Goal: Transaction & Acquisition: Download file/media

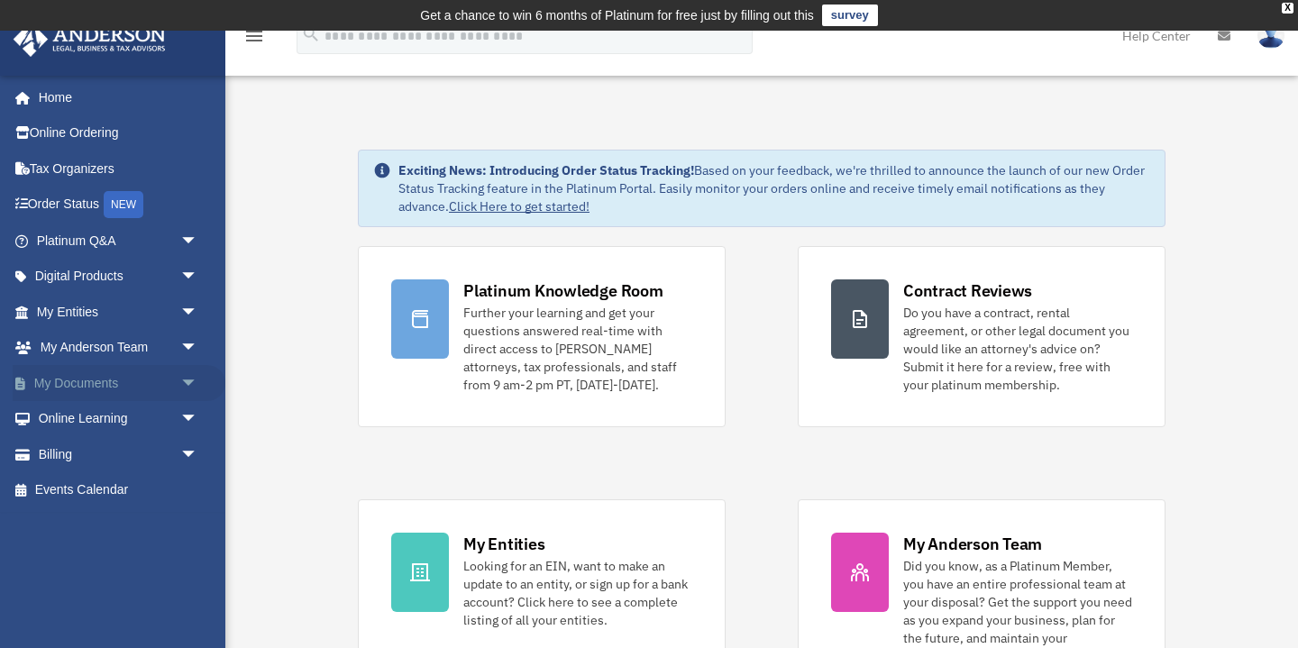
click at [180, 387] on span "arrow_drop_down" at bounding box center [198, 383] width 36 height 37
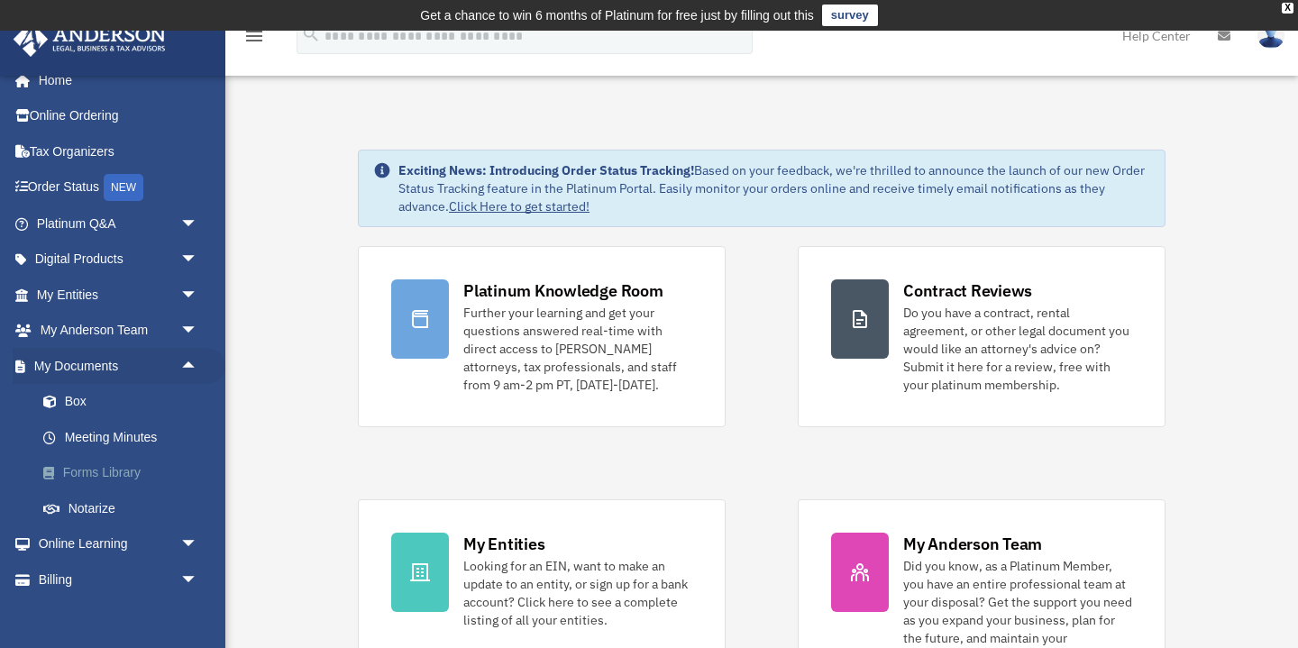
scroll to position [17, 0]
click at [79, 399] on link "Box" at bounding box center [125, 402] width 200 height 36
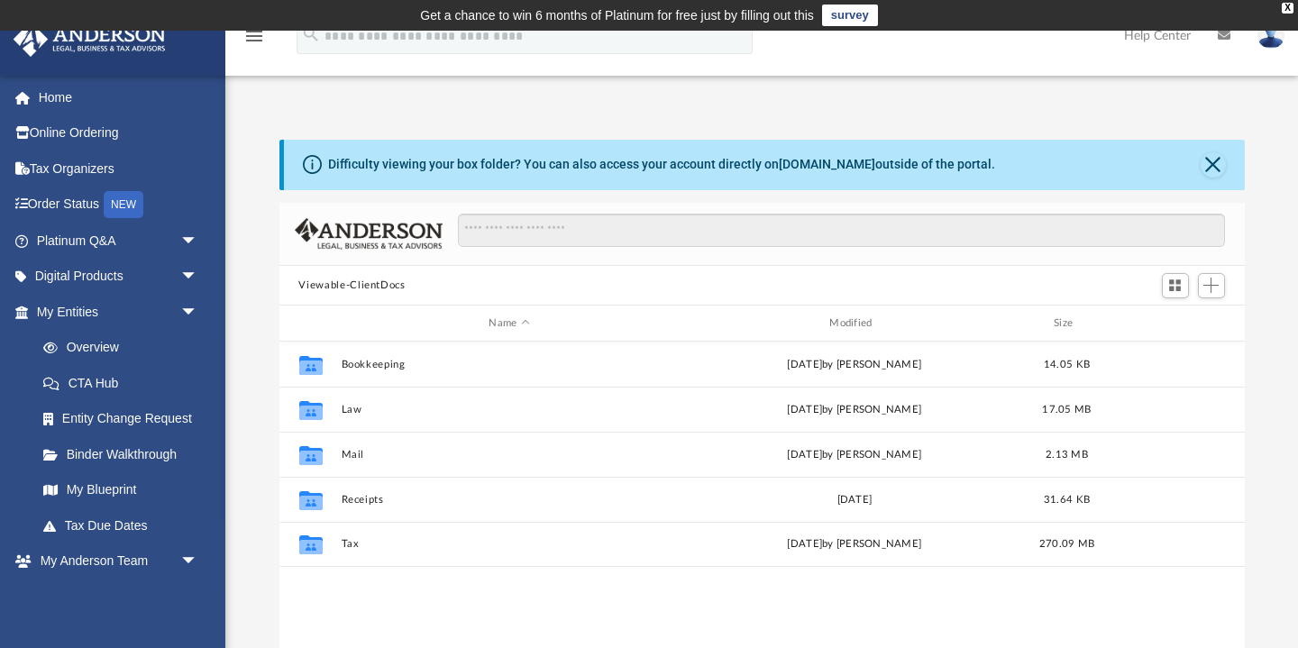
scroll to position [409, 966]
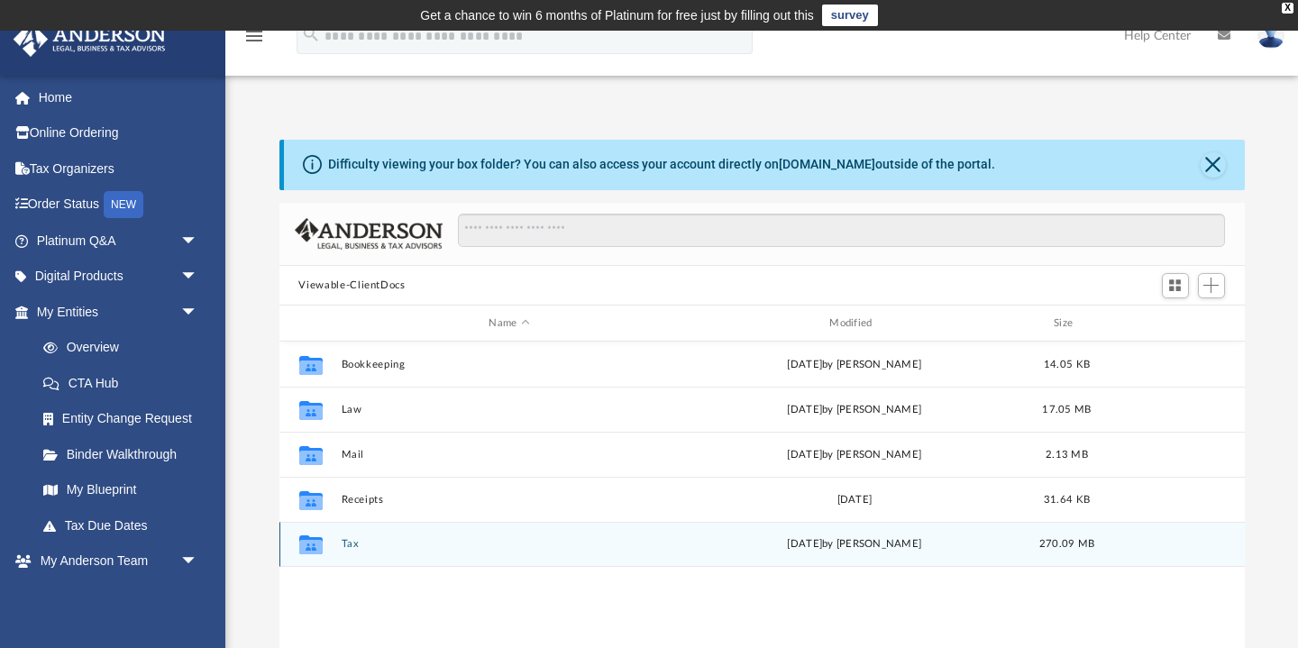
click at [353, 546] on button "Tax" at bounding box center [509, 545] width 337 height 12
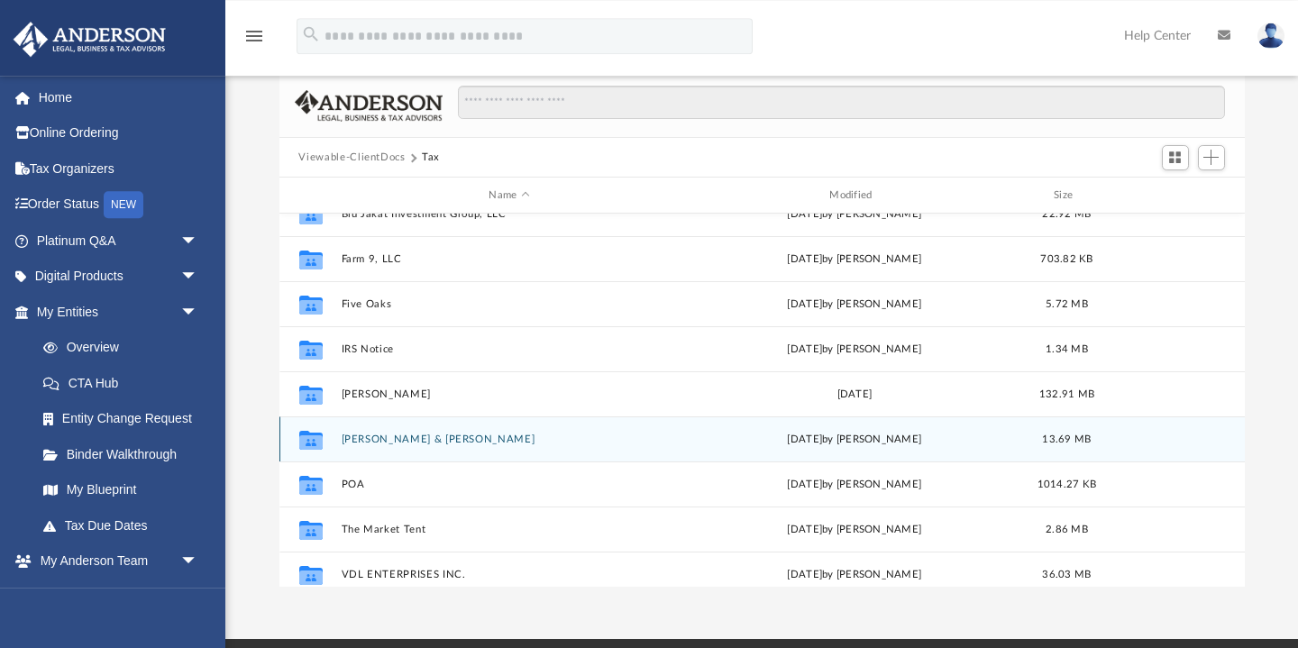
scroll to position [114, 0]
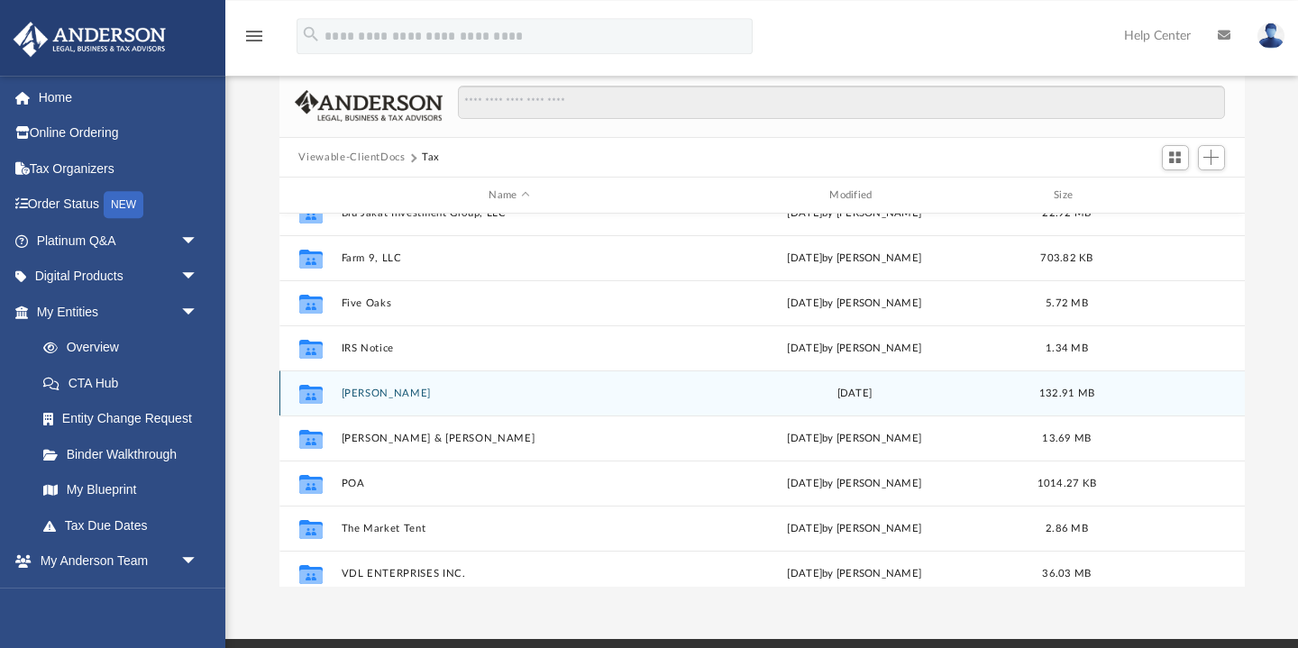
click at [387, 391] on button "Landis, Gregg" at bounding box center [509, 394] width 337 height 12
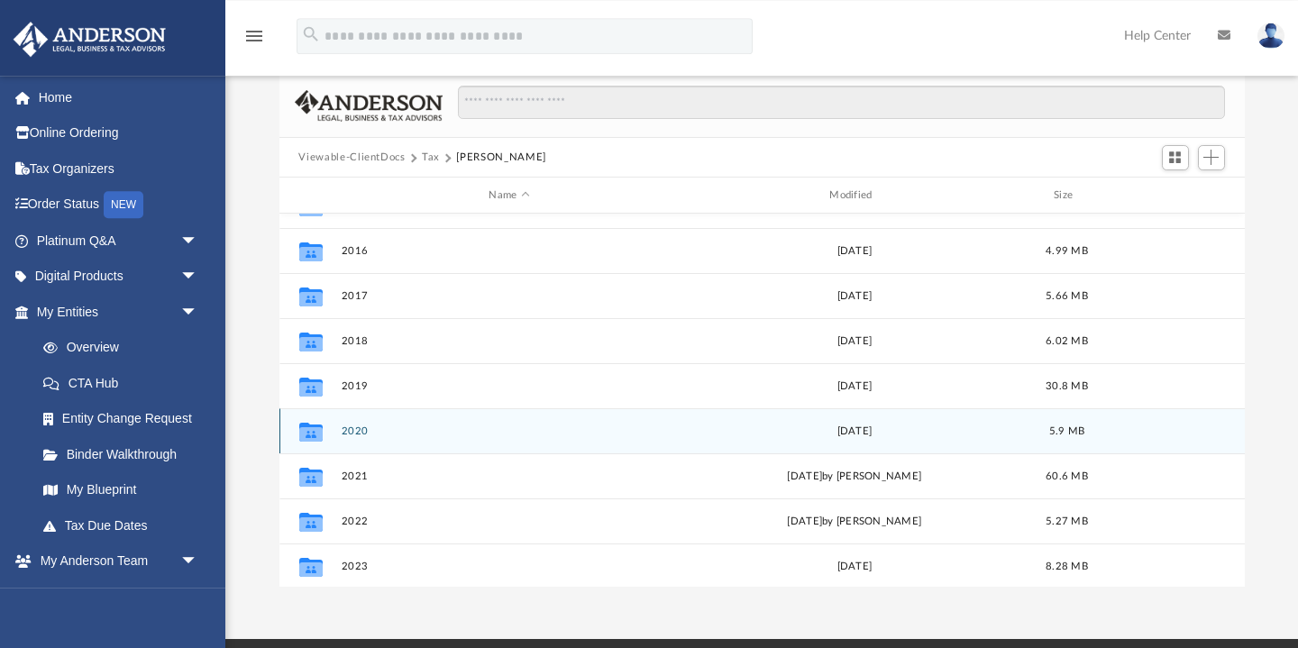
scroll to position [122, 0]
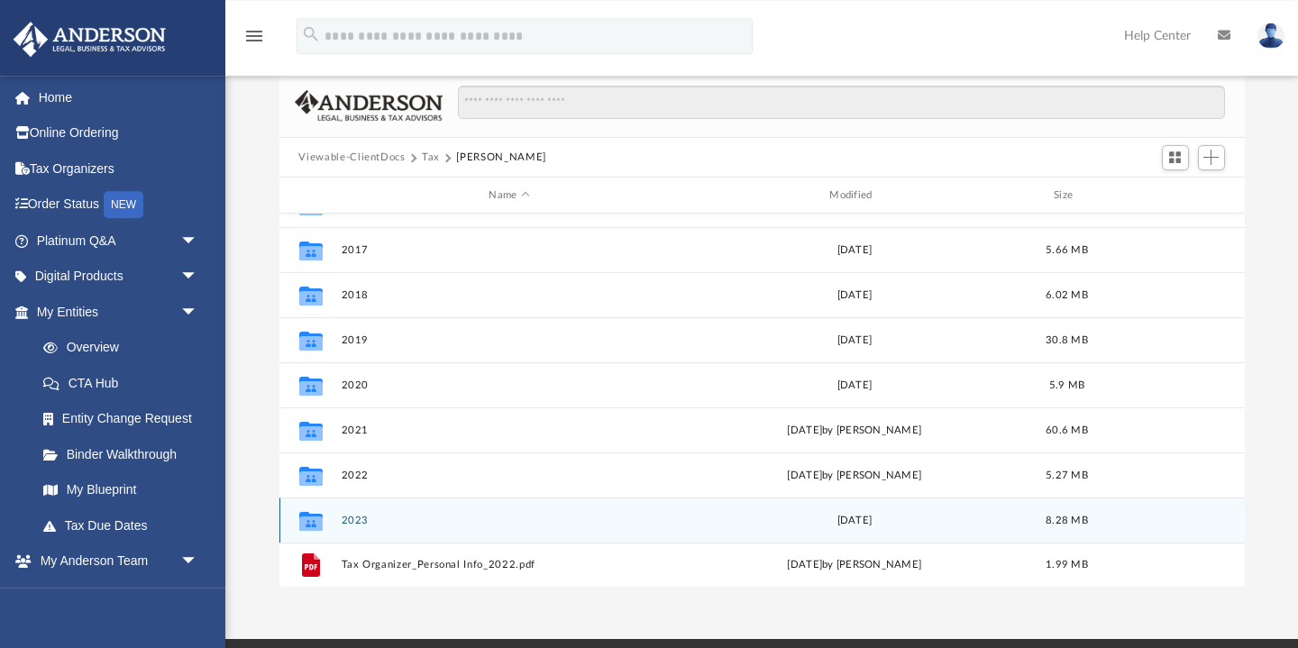
click at [356, 515] on button "2023" at bounding box center [509, 521] width 337 height 12
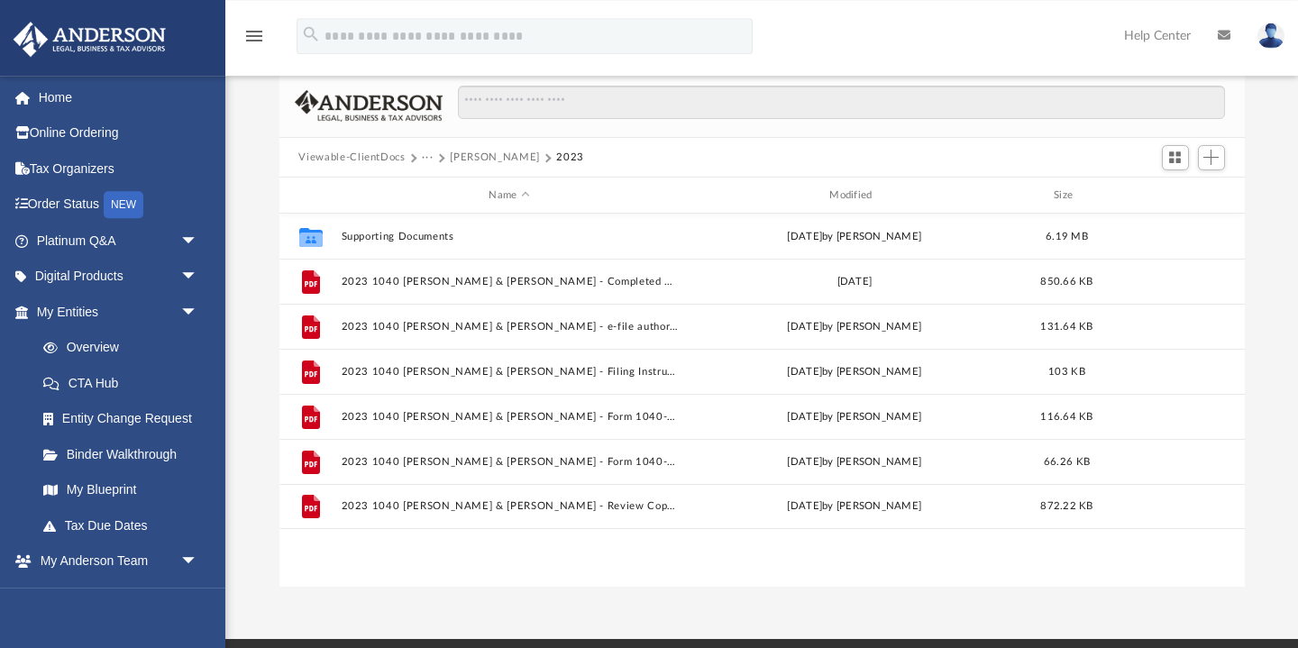
scroll to position [0, 0]
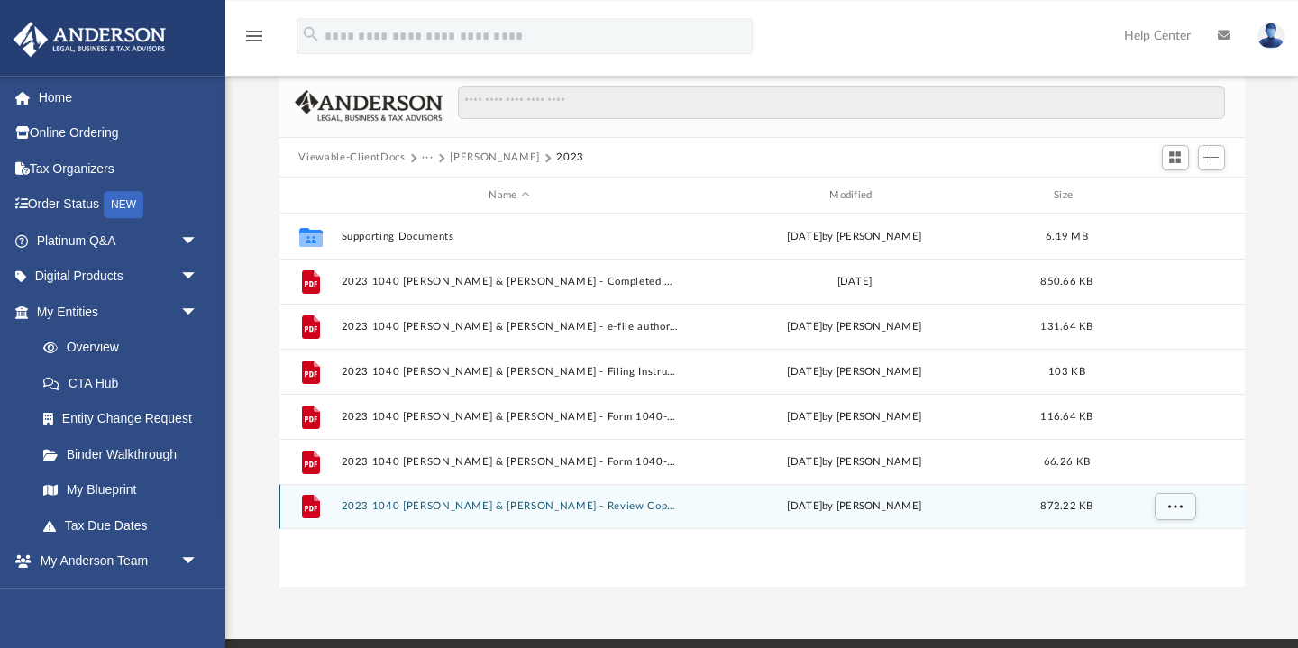
click at [561, 504] on button "2023 1040 Landis, Gregg & Lize-Mari - Review Copy.pdf" at bounding box center [509, 507] width 337 height 12
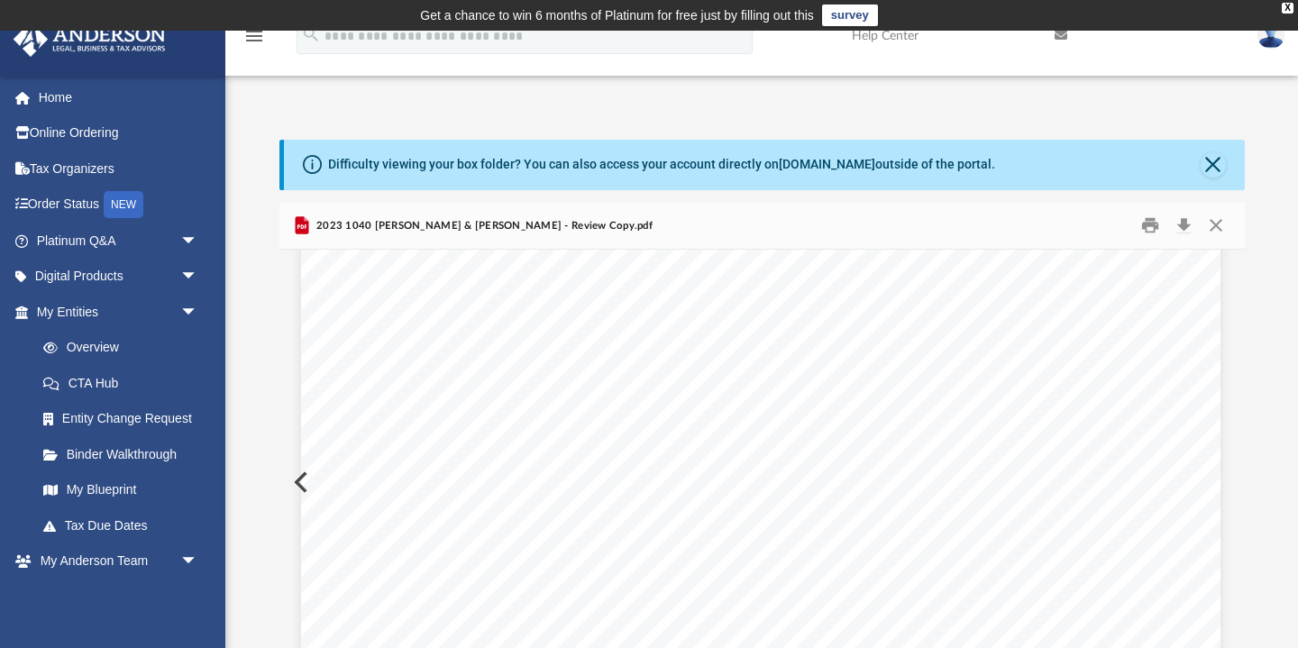
scroll to position [5865, 1]
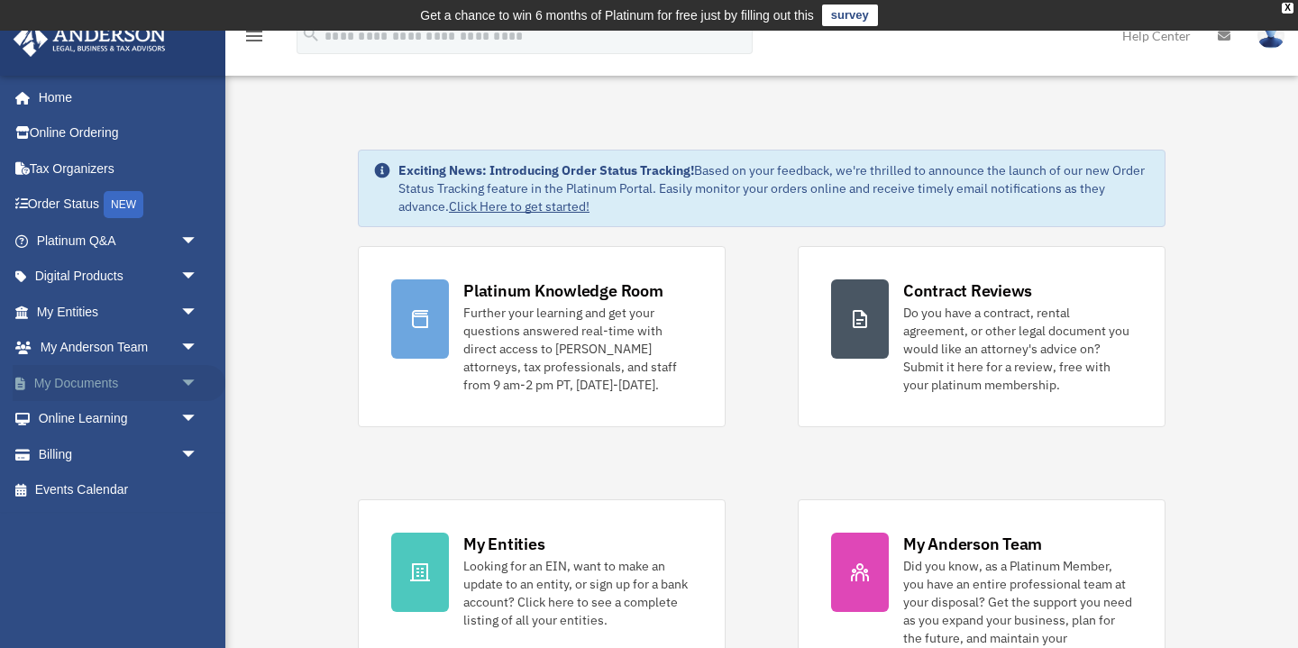
click at [81, 389] on link "My Documents arrow_drop_down" at bounding box center [119, 383] width 213 height 36
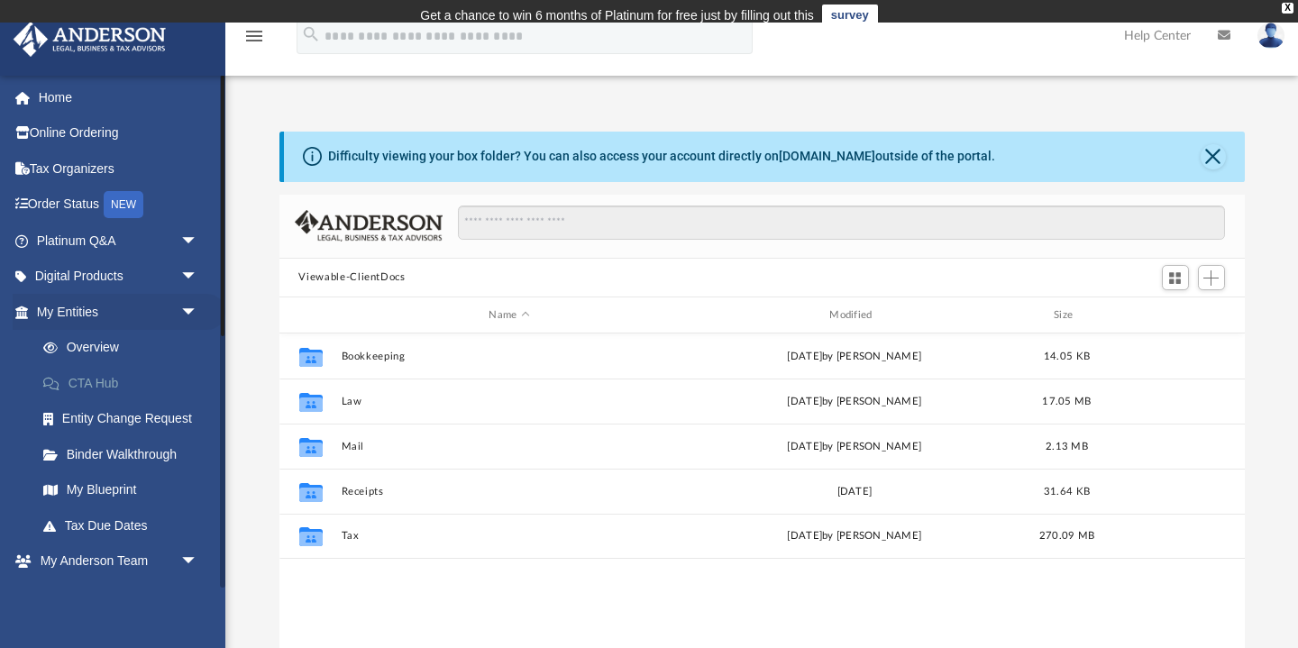
scroll to position [1, 1]
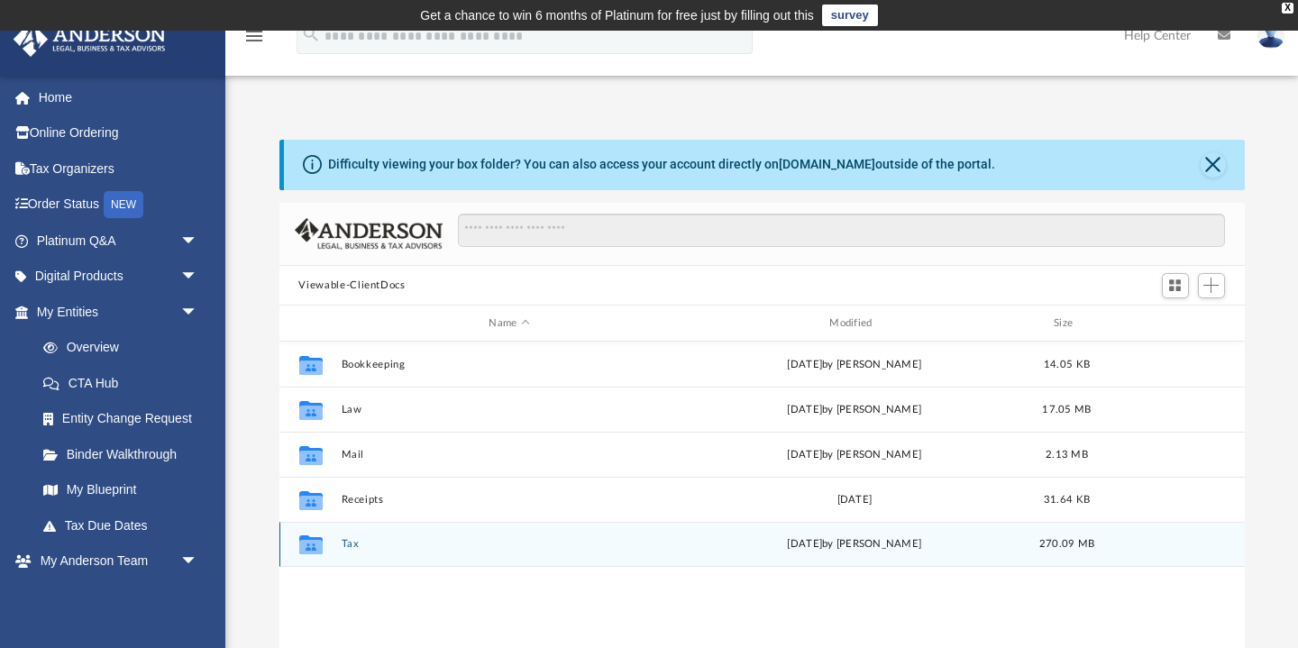
click at [362, 542] on button "Tax" at bounding box center [509, 545] width 337 height 12
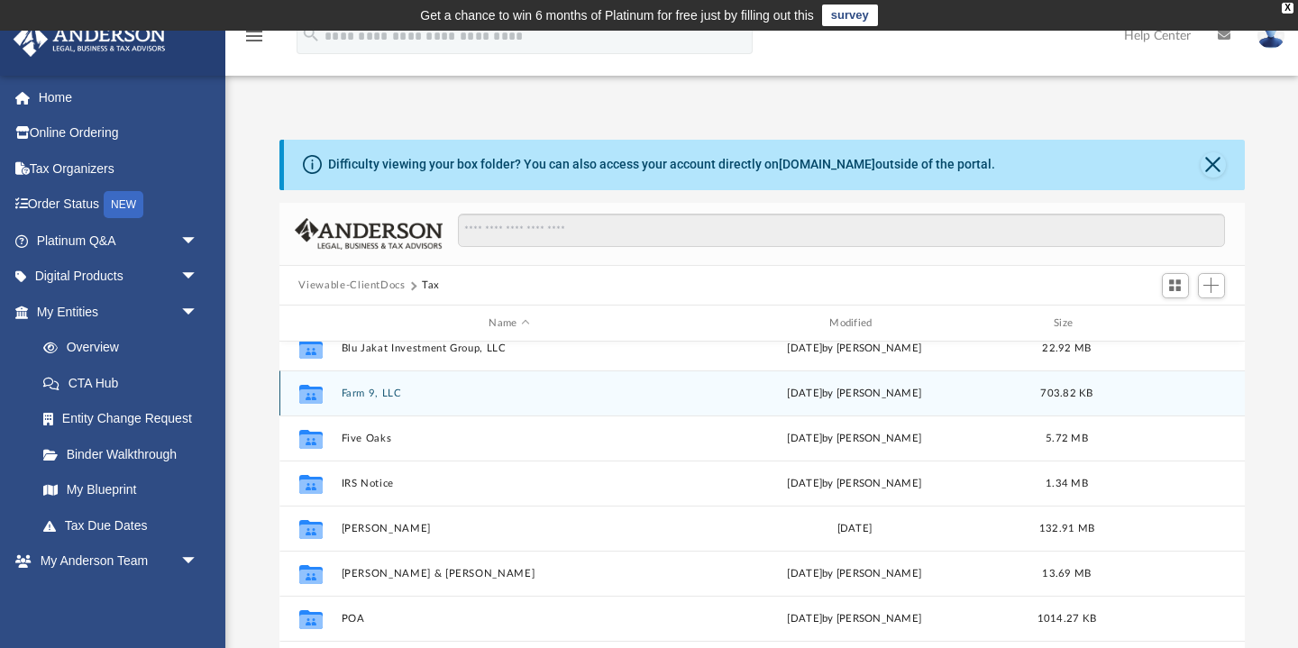
scroll to position [111, 0]
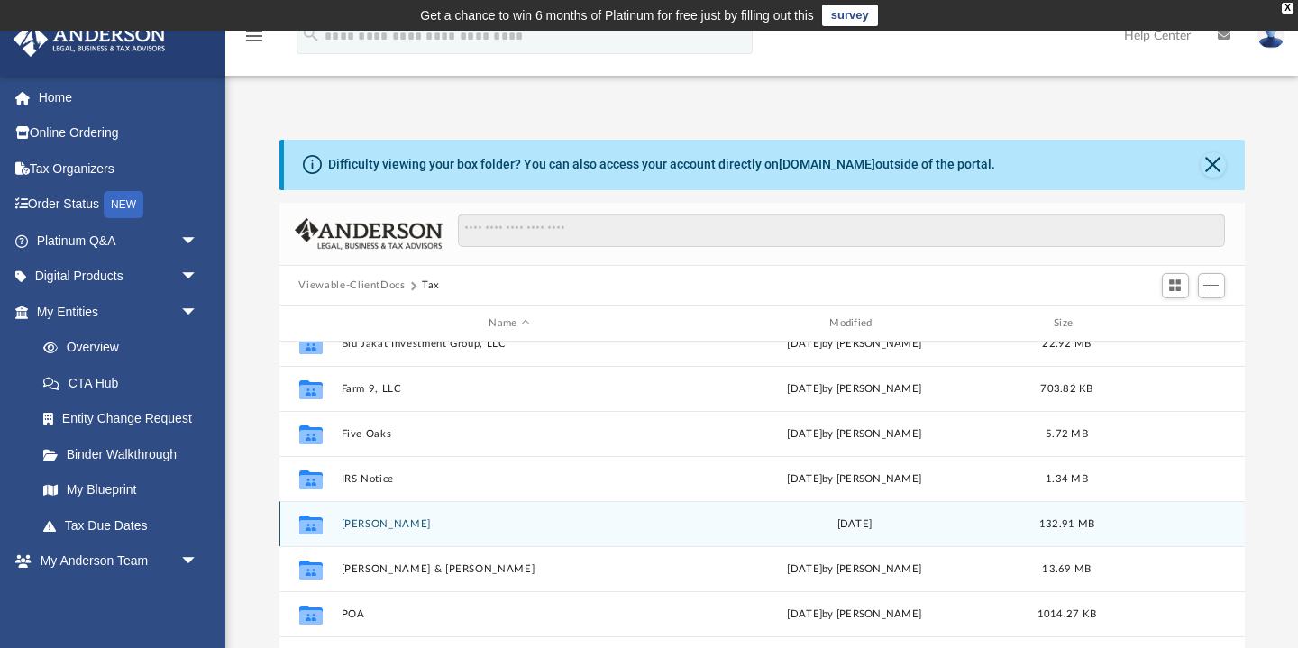
click at [399, 522] on button "Landis, Gregg" at bounding box center [509, 524] width 337 height 12
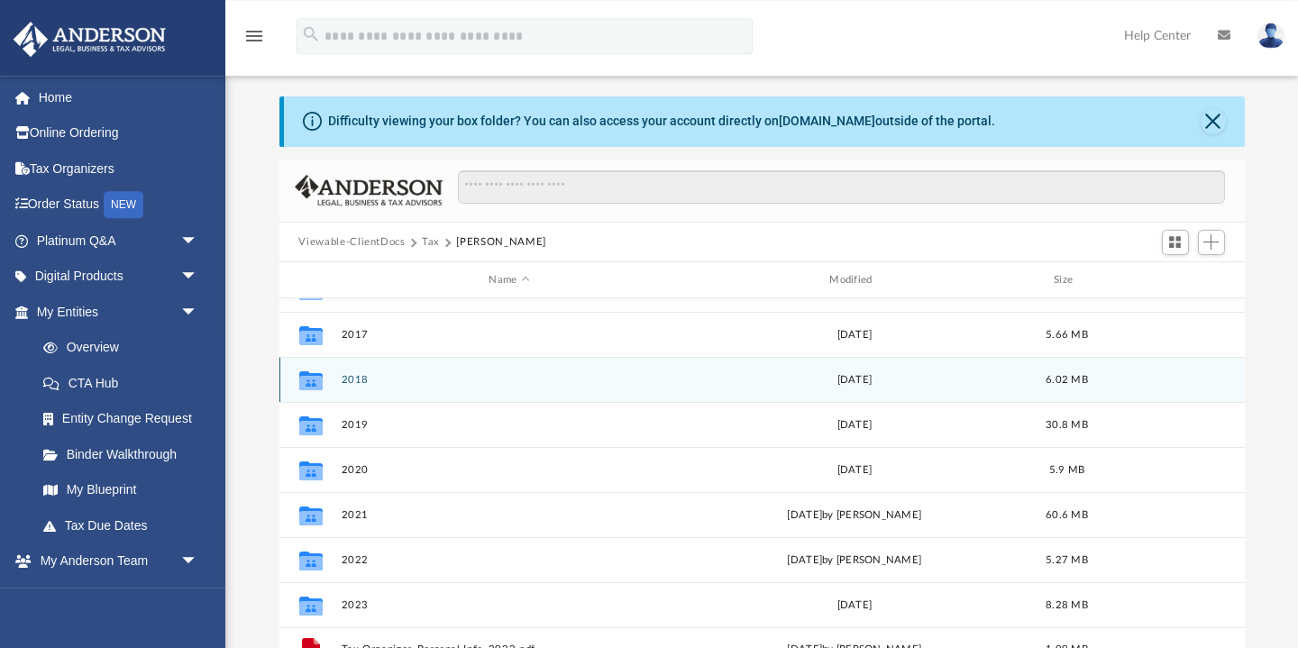
scroll to position [47, 0]
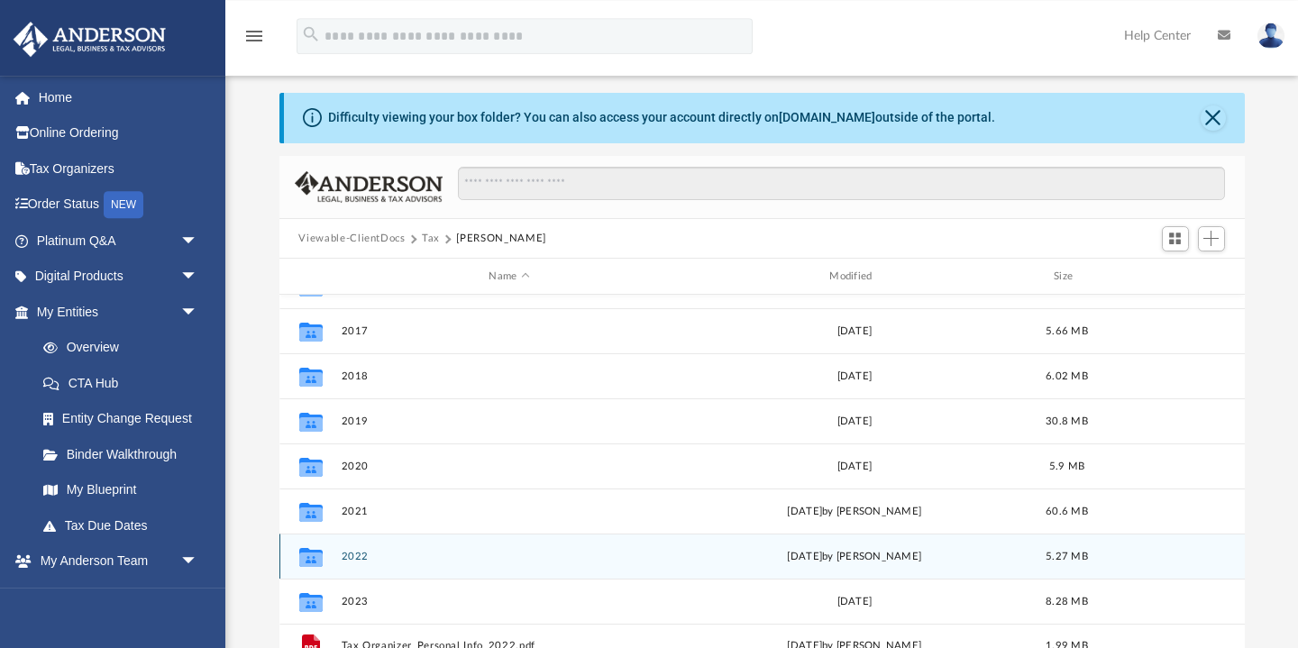
click at [353, 562] on button "2022" at bounding box center [509, 557] width 337 height 12
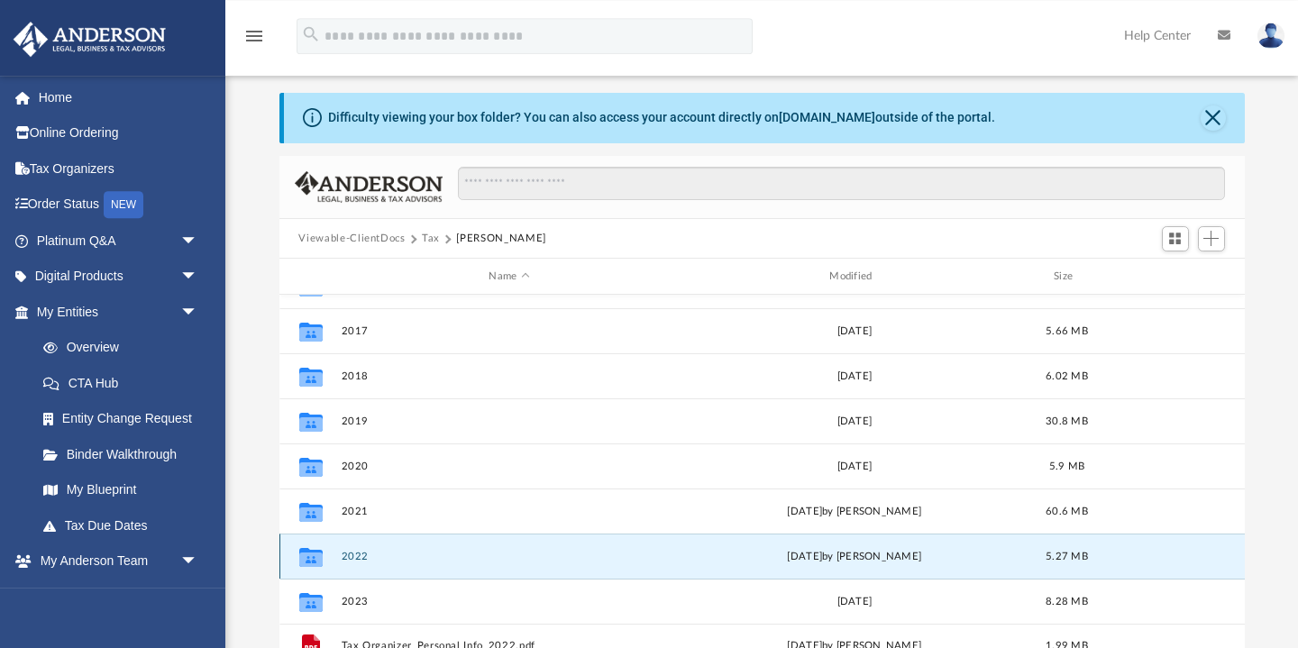
click at [353, 562] on button "2022" at bounding box center [509, 557] width 337 height 12
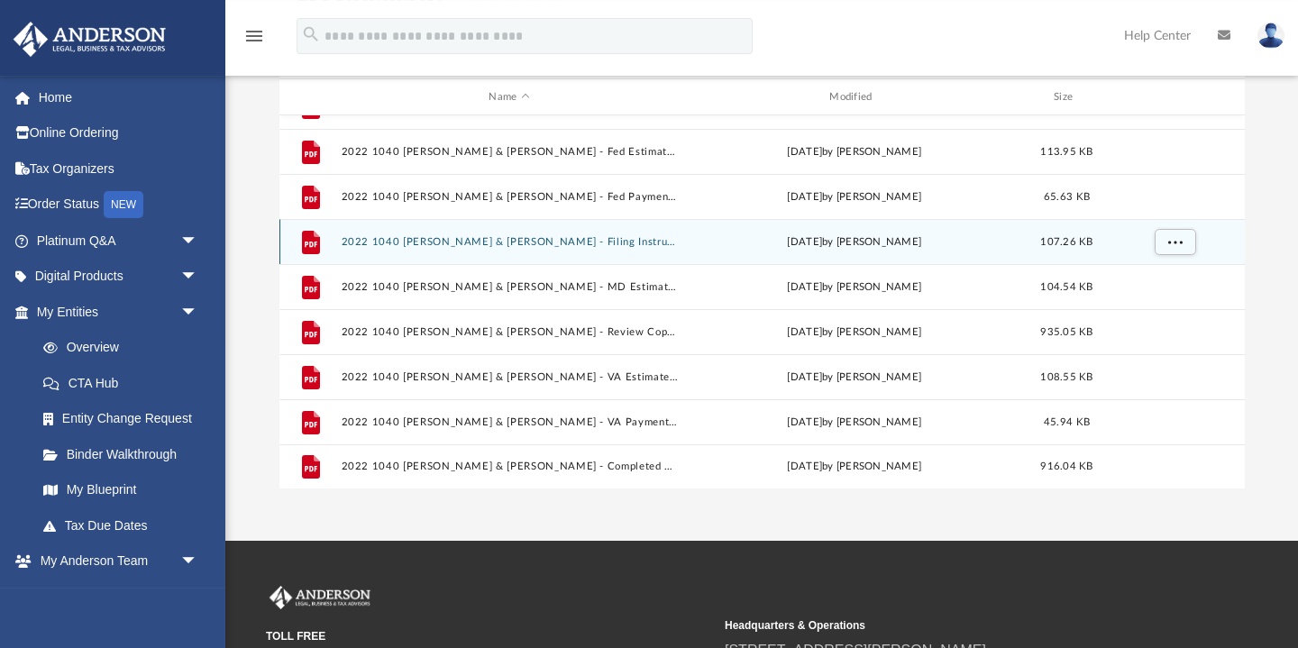
scroll to position [227, 0]
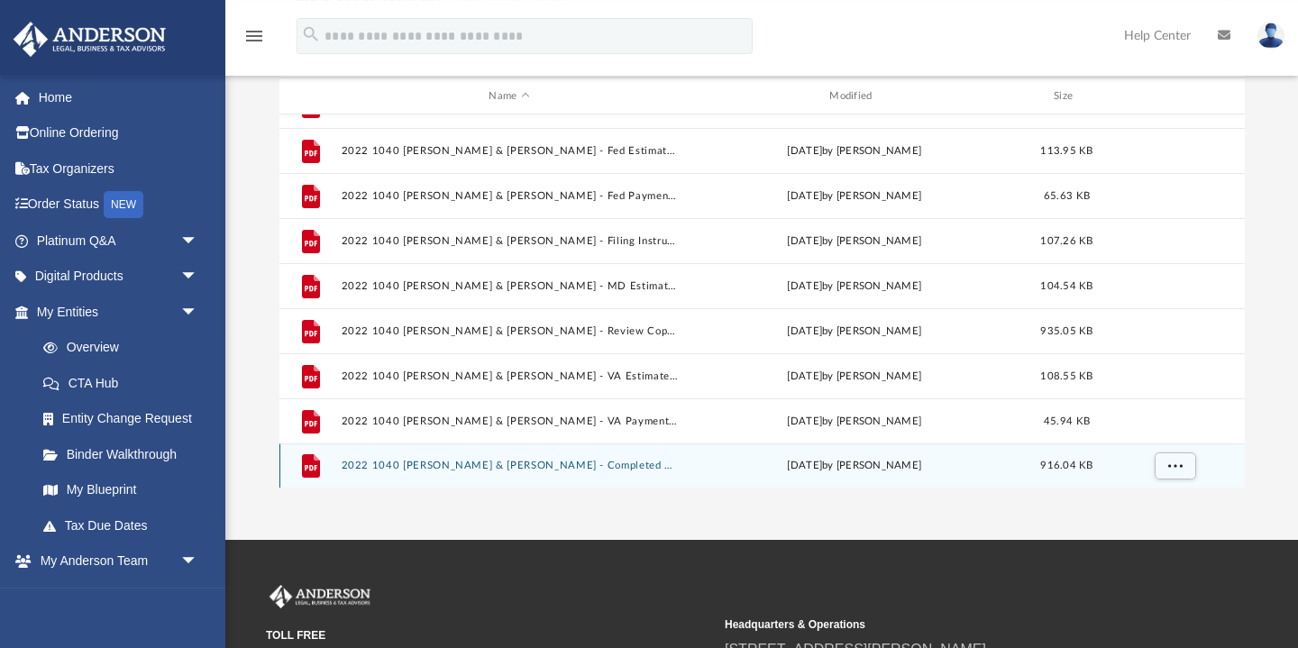
click at [552, 458] on div "File 2022 1040 Landis, Gregg & Lize-Mari - Completed Copy.pdf Thu Nov 30 2023 b…" at bounding box center [763, 466] width 966 height 45
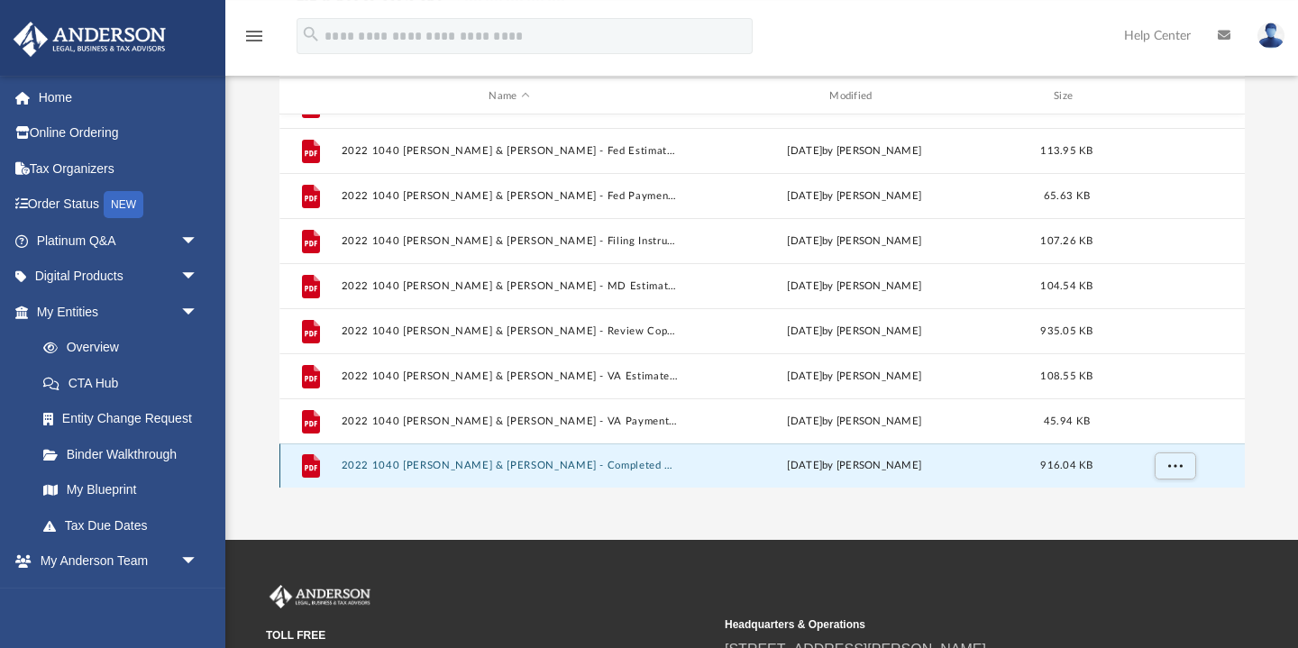
click at [552, 458] on div "File 2022 1040 Landis, Gregg & Lize-Mari - Completed Copy.pdf Thu Nov 30 2023 b…" at bounding box center [763, 466] width 966 height 45
click at [455, 464] on button "2022 1040 Landis, Gregg & Lize-Mari - Completed Copy.pdf" at bounding box center [509, 467] width 337 height 12
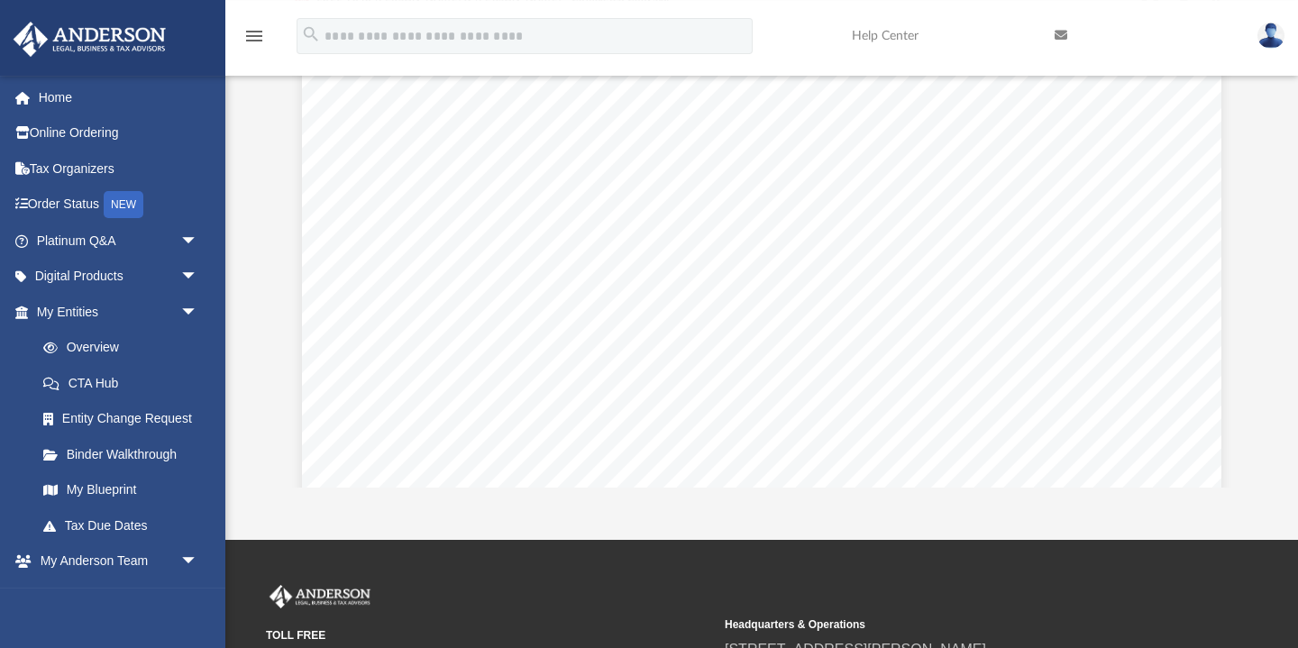
scroll to position [9134, 0]
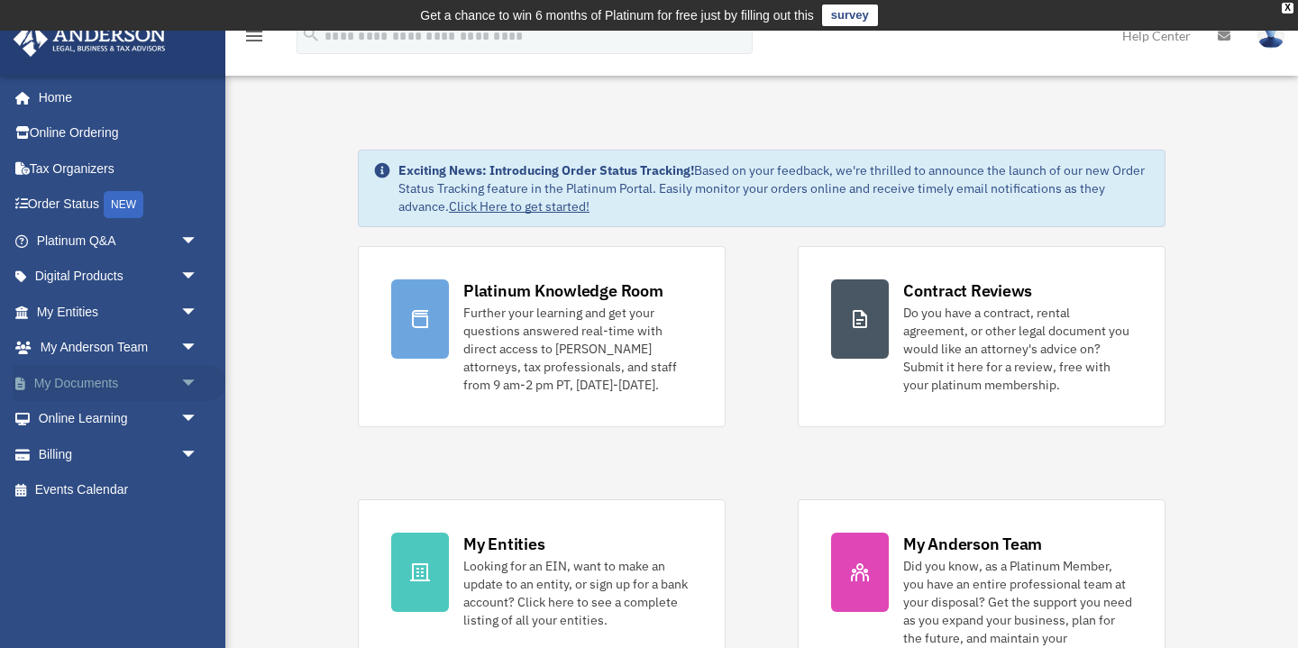
click at [106, 381] on link "My Documents arrow_drop_down" at bounding box center [119, 383] width 213 height 36
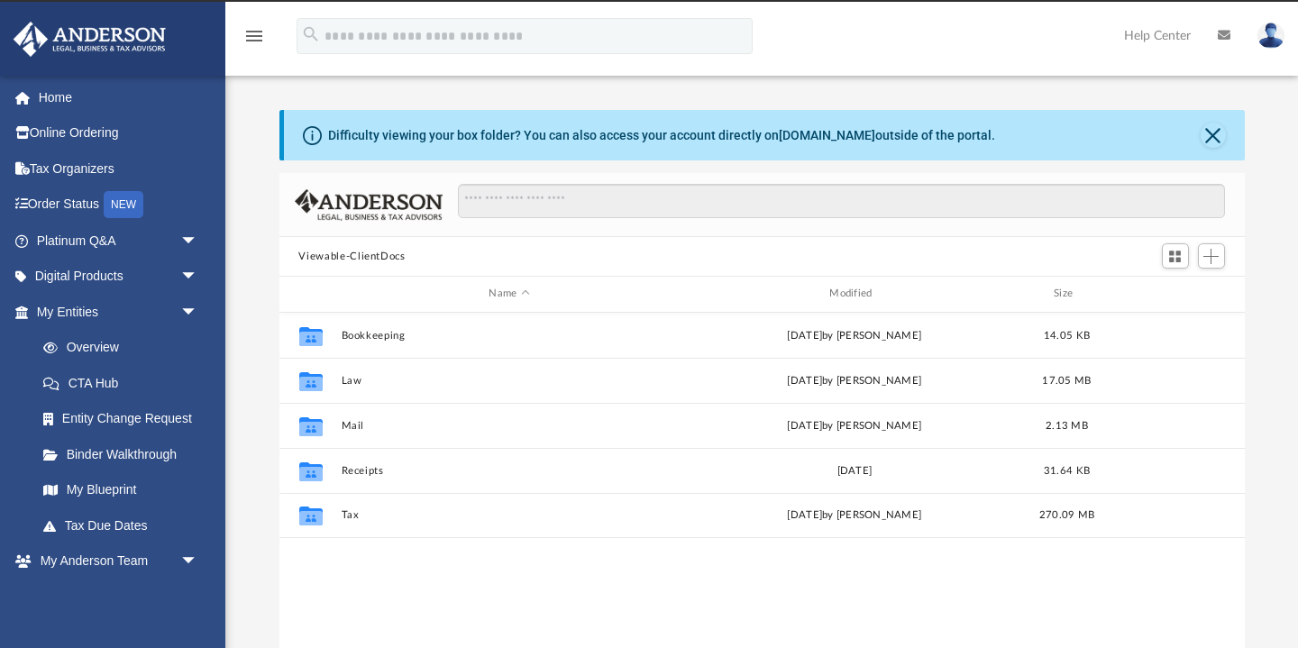
scroll to position [409, 966]
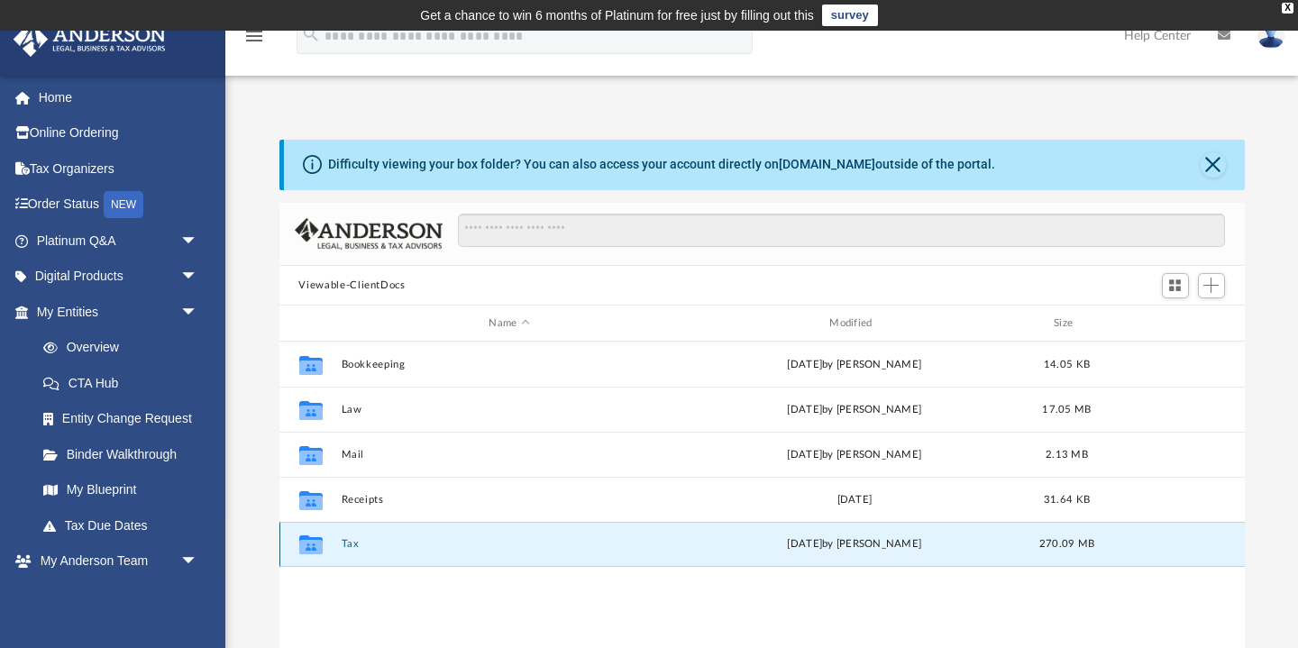
click at [354, 546] on button "Tax" at bounding box center [509, 545] width 337 height 12
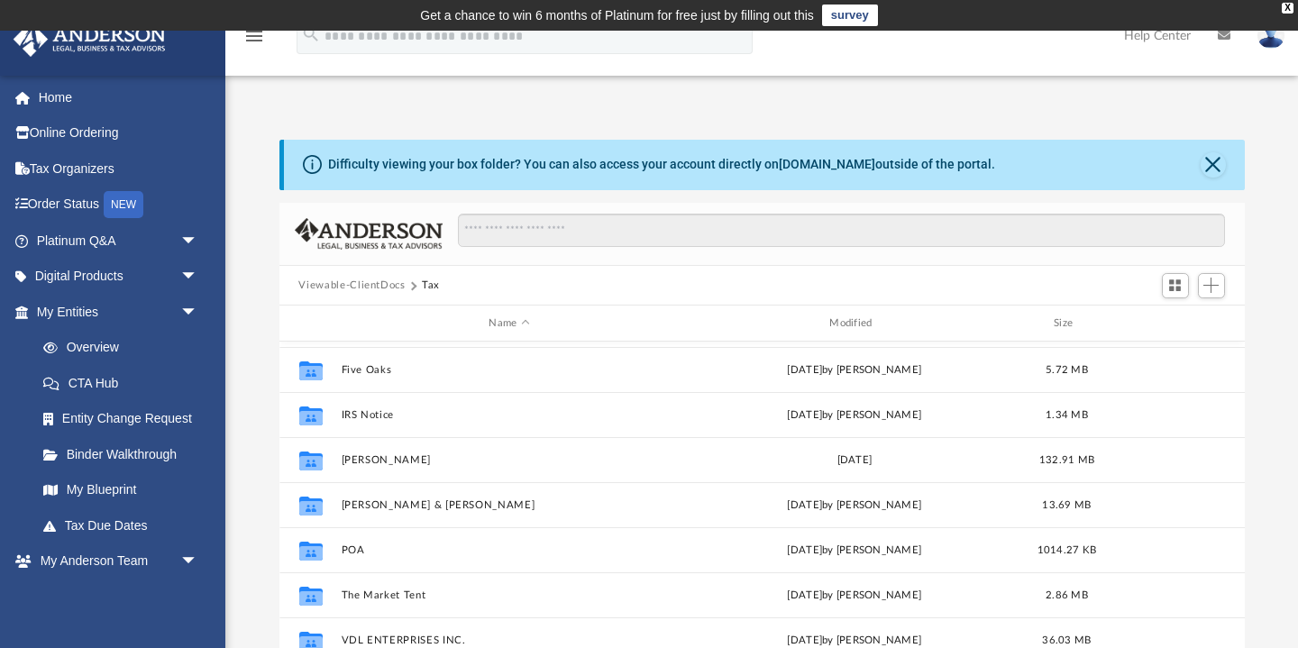
scroll to position [177, 0]
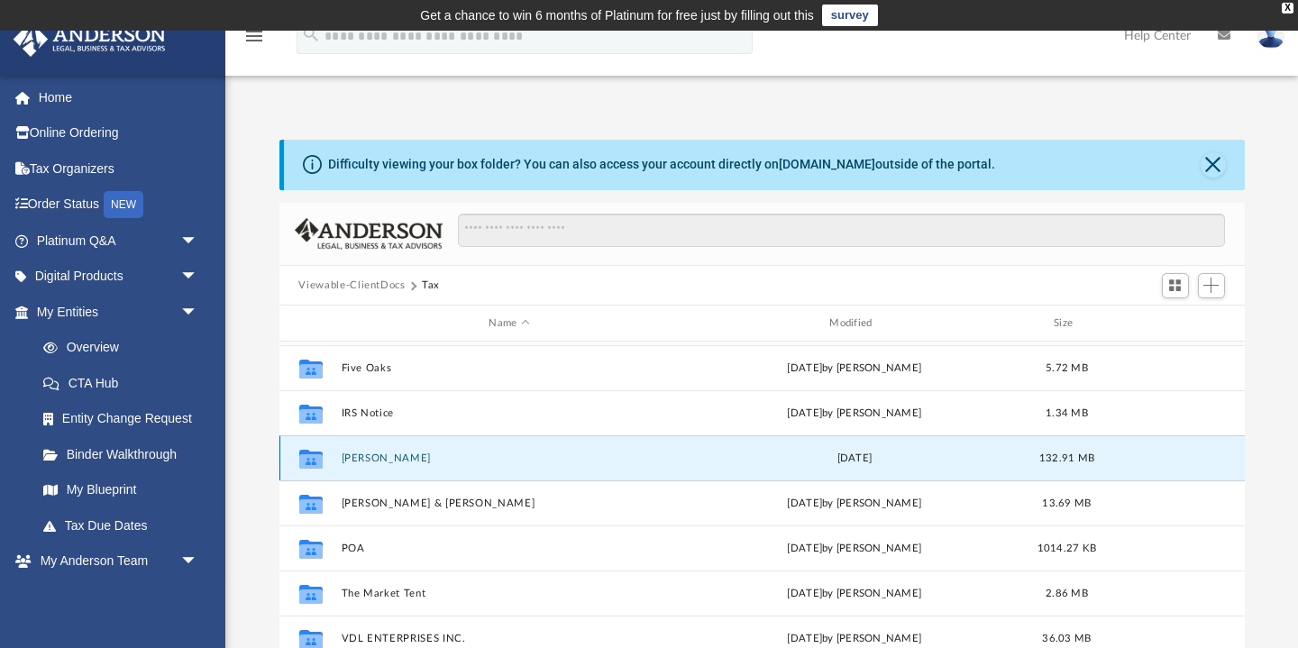
click at [378, 460] on button "[PERSON_NAME]" at bounding box center [509, 459] width 337 height 12
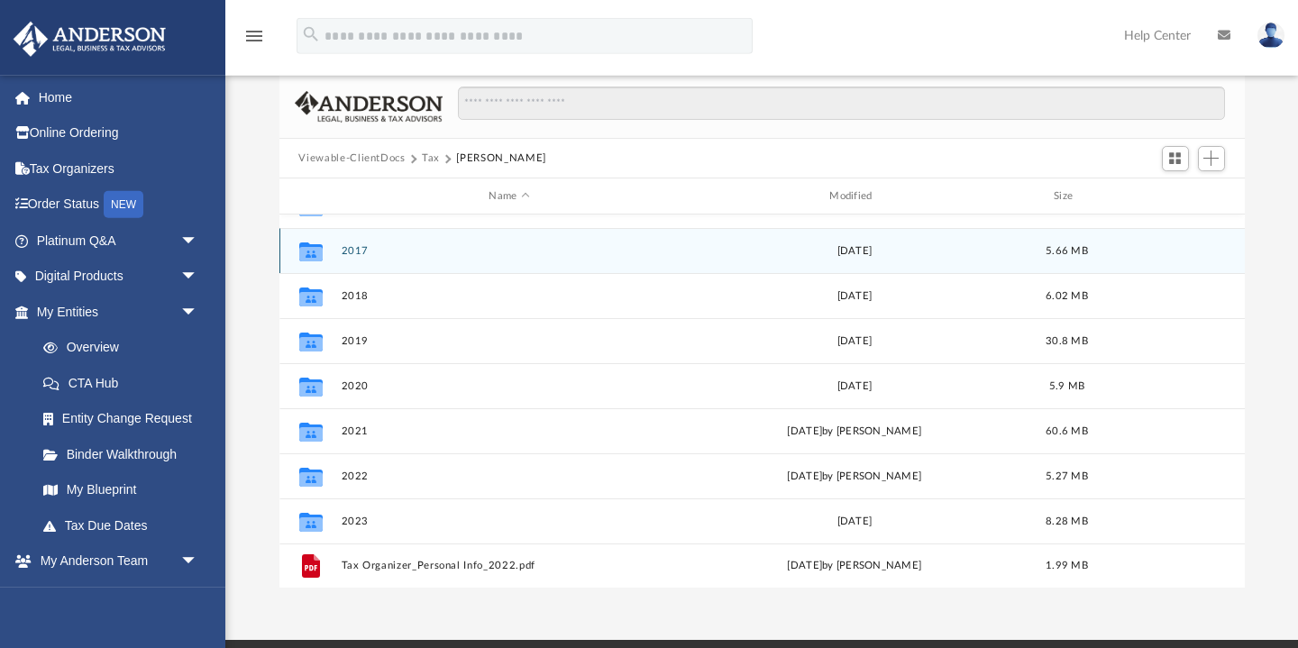
scroll to position [128, 0]
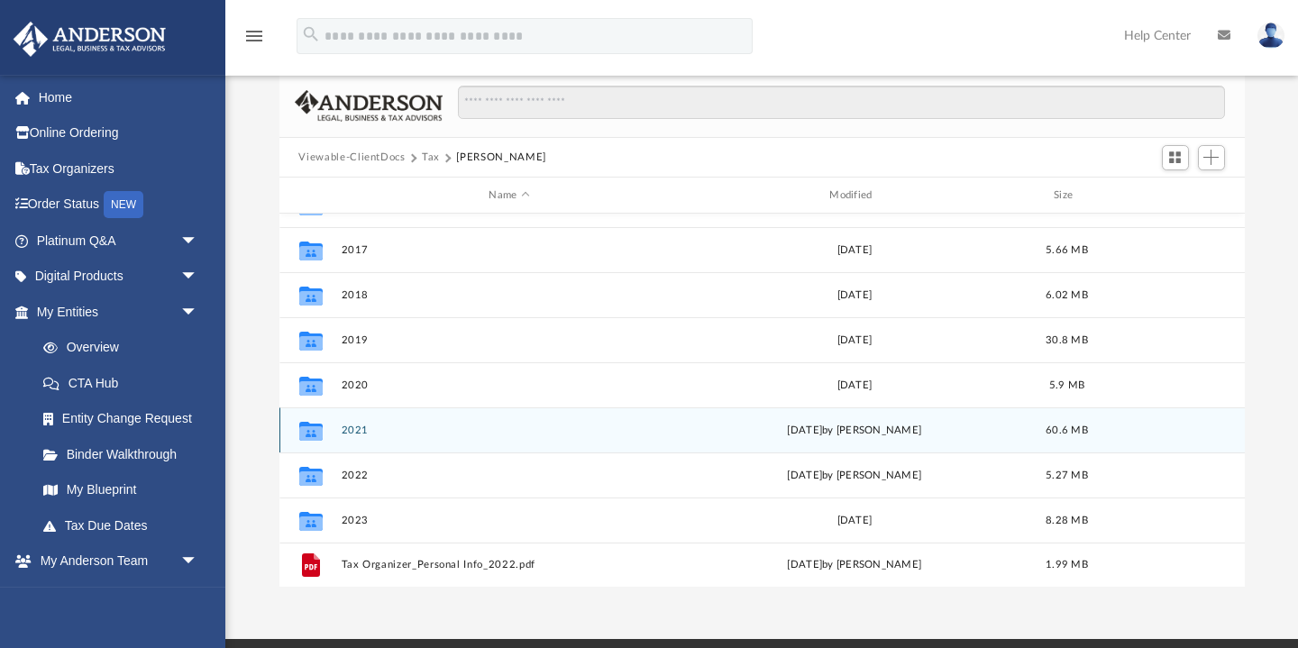
click at [354, 431] on button "2021" at bounding box center [509, 431] width 337 height 12
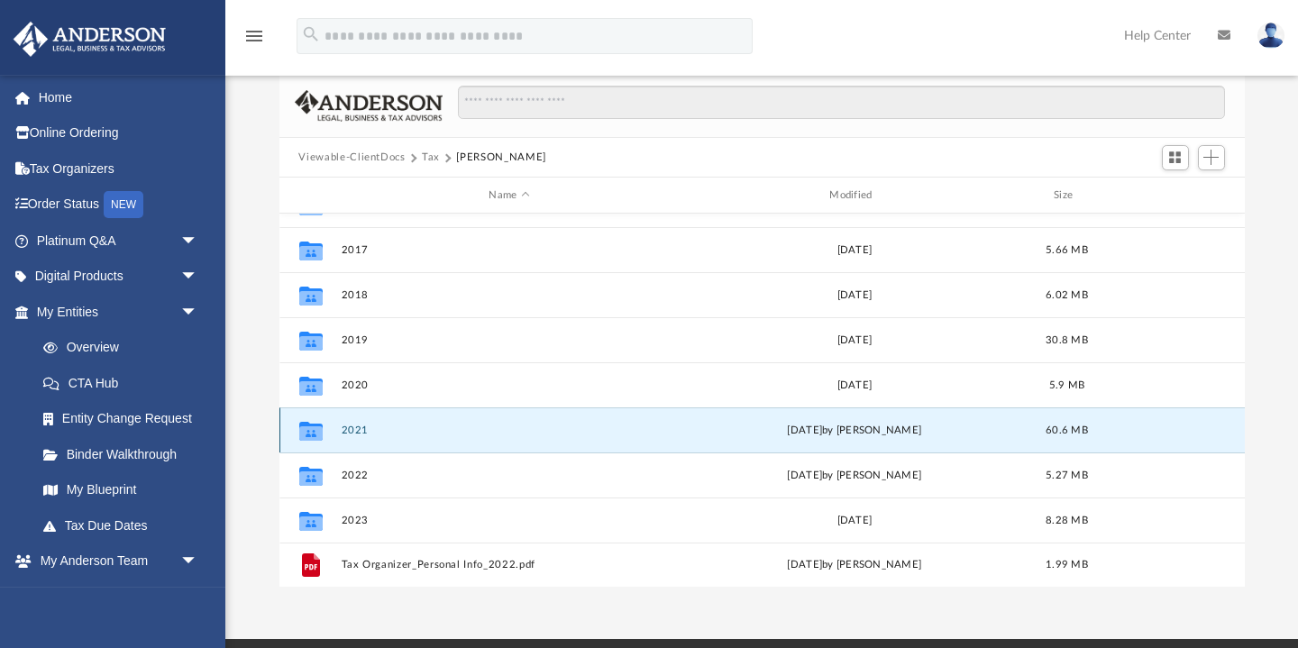
click at [354, 431] on button "2021" at bounding box center [509, 431] width 337 height 12
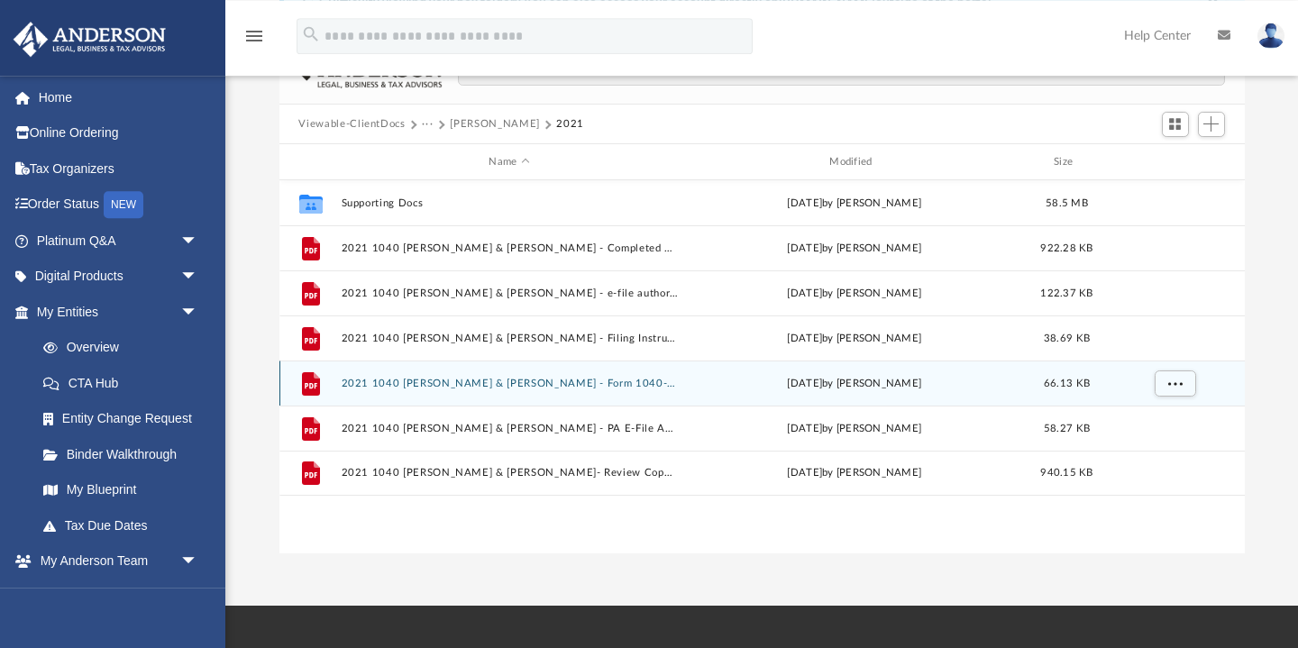
scroll to position [163, 0]
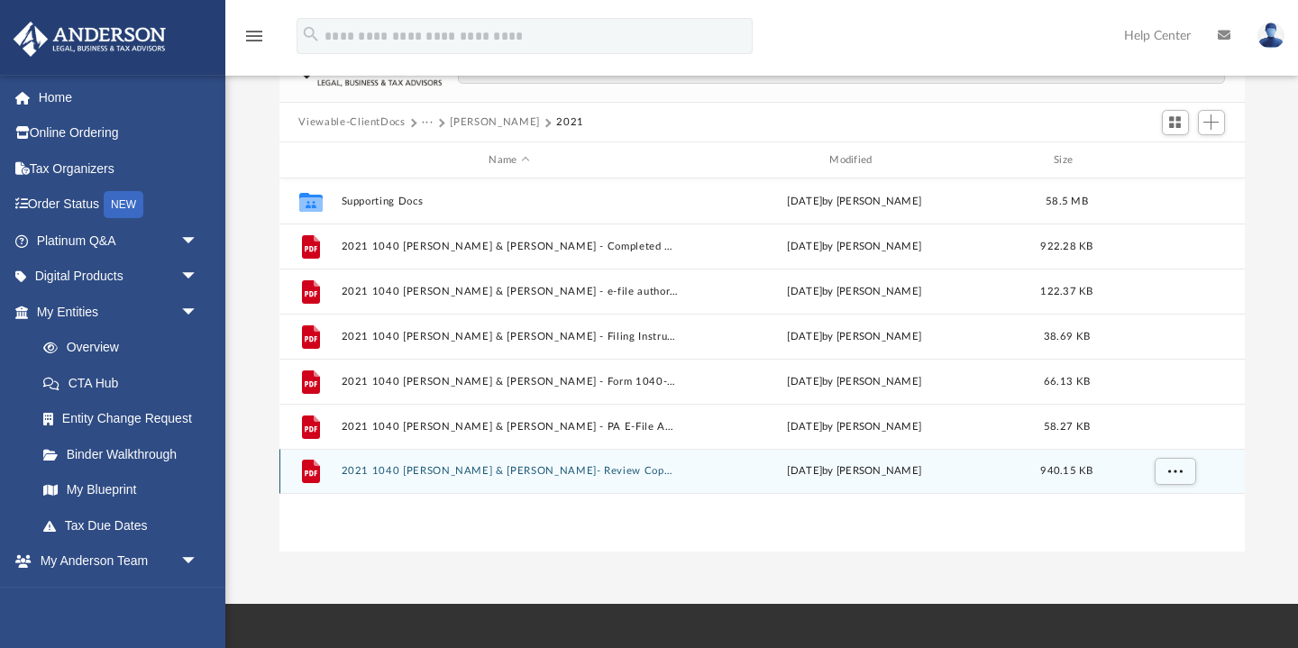
click at [475, 466] on button "2021 1040 Landis, Gregg & Lize-Mari- Review Copy.pdf" at bounding box center [509, 472] width 337 height 12
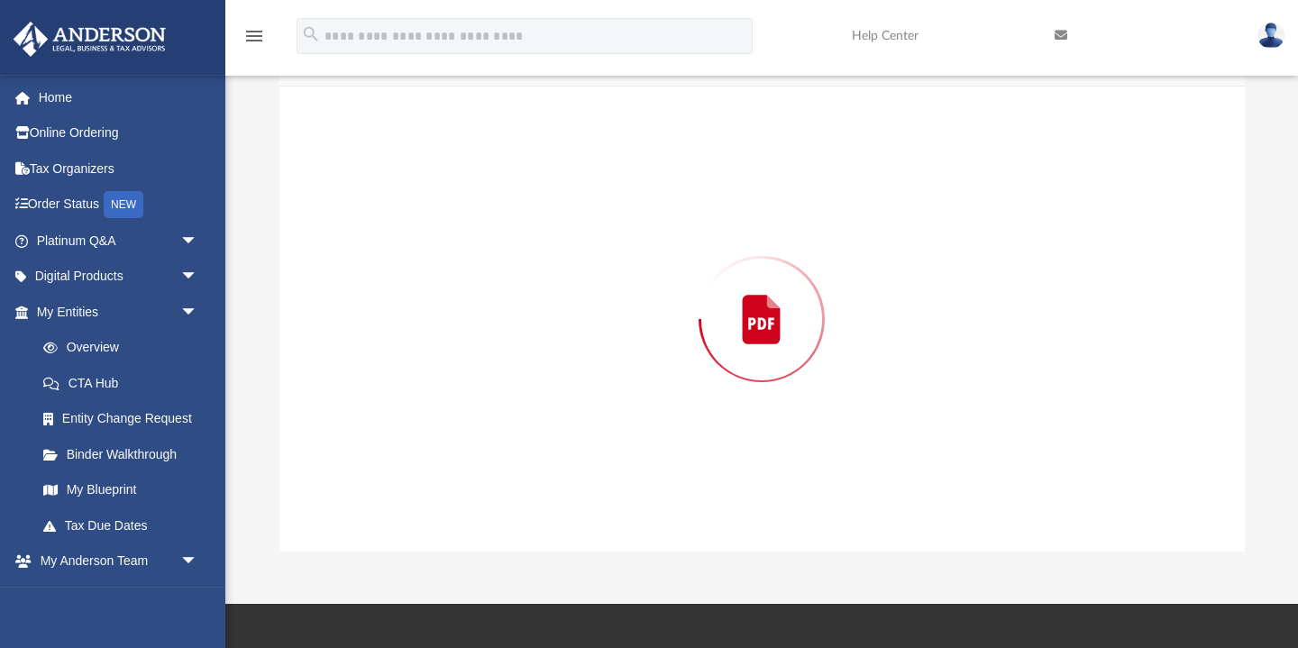
click at [475, 466] on div "Preview" at bounding box center [763, 319] width 966 height 465
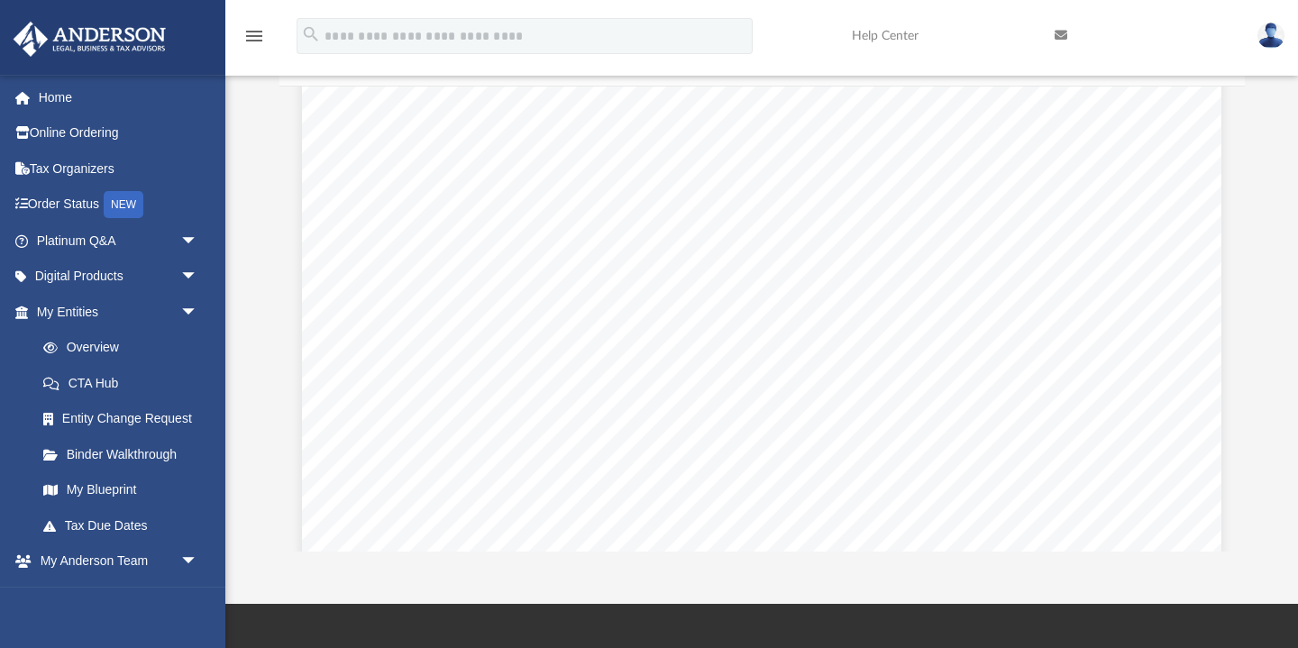
scroll to position [4853, 0]
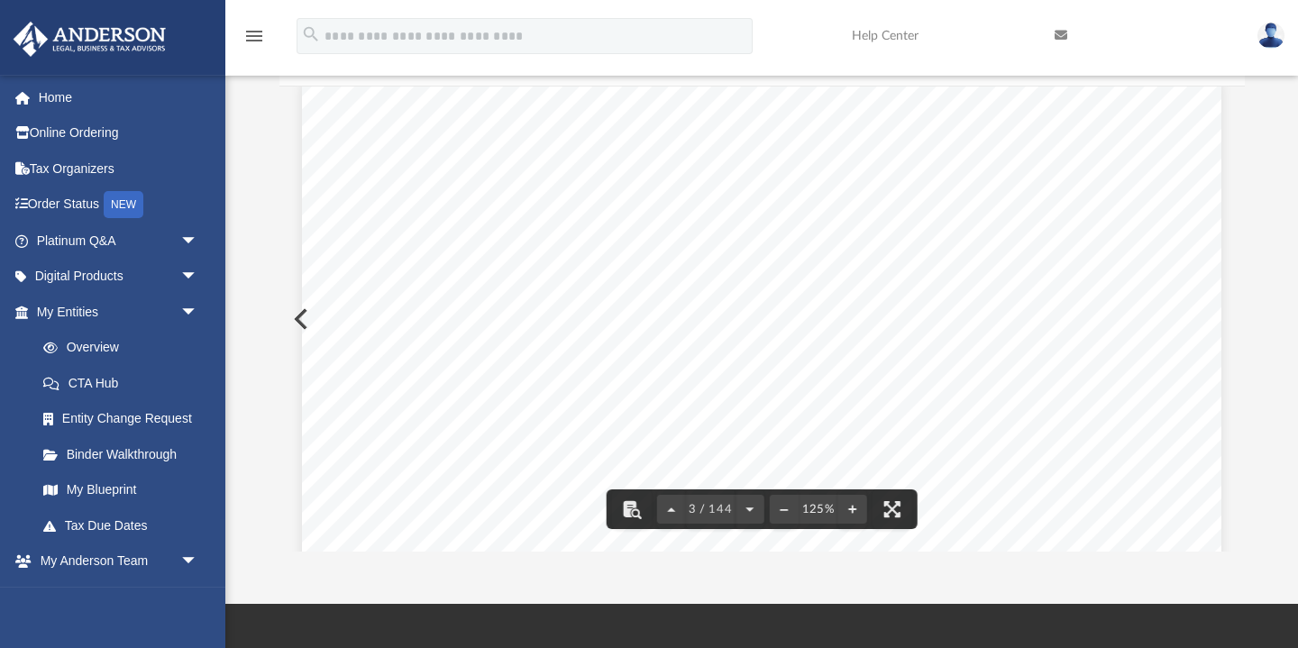
scroll to position [2455, 0]
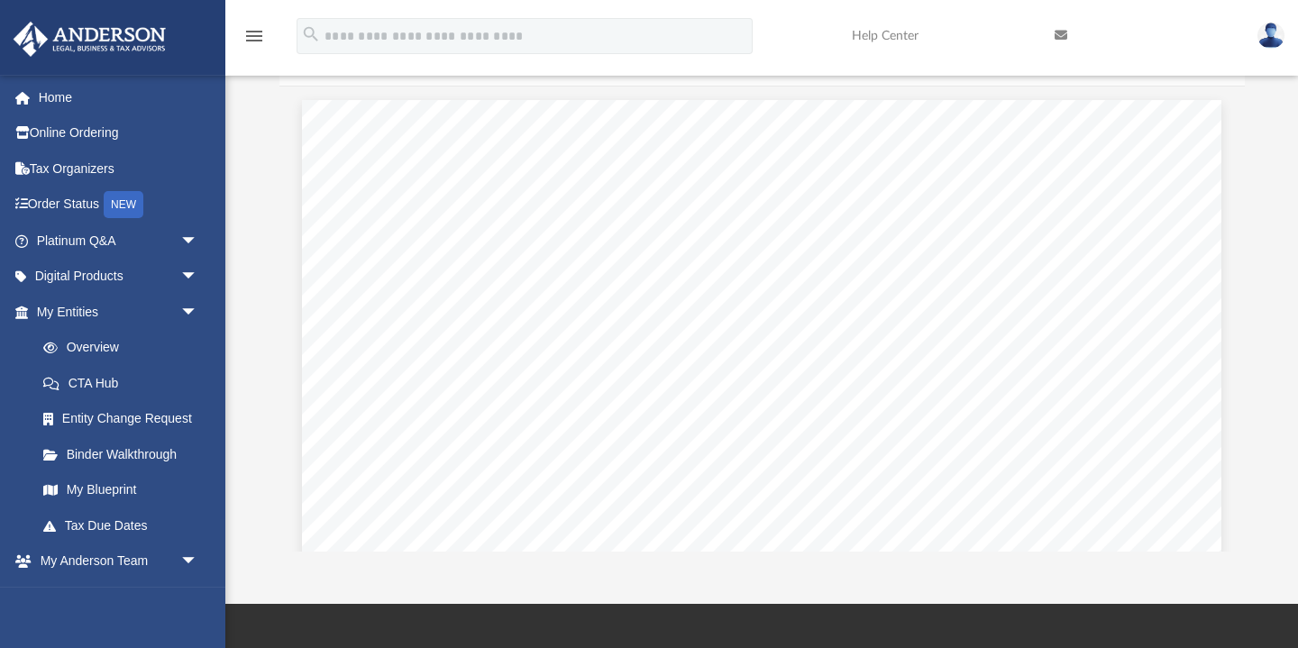
scroll to position [0, 0]
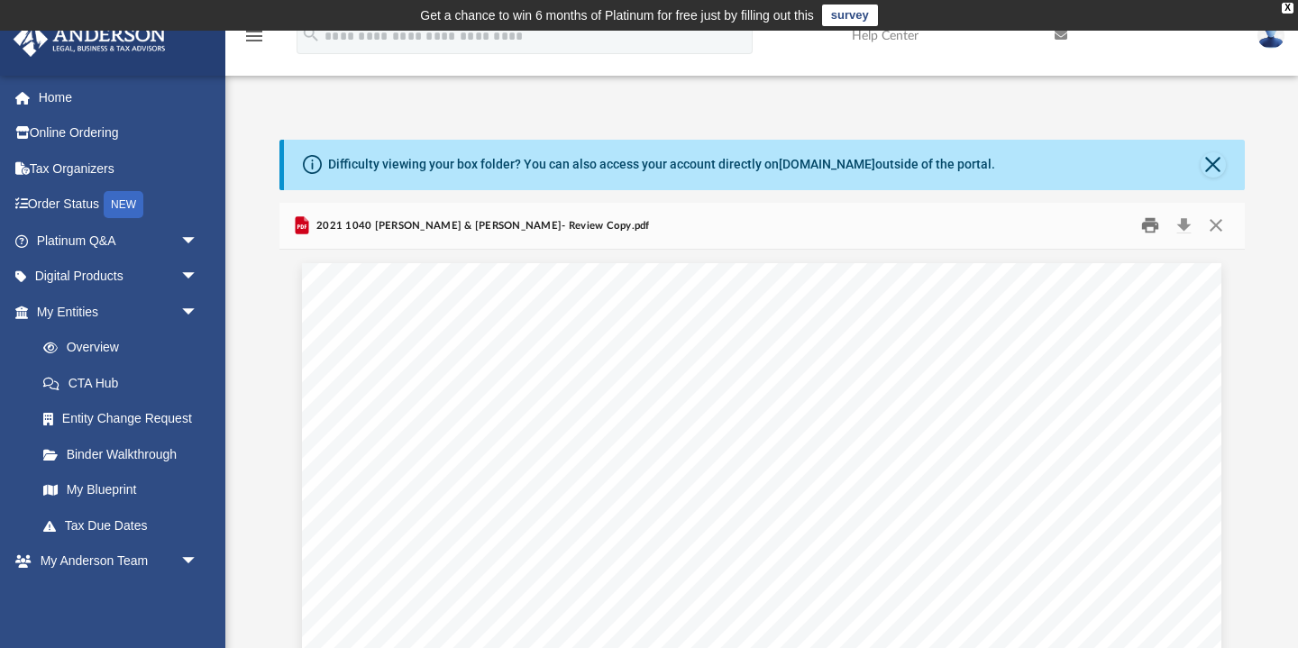
click at [1152, 228] on button "Print" at bounding box center [1151, 226] width 36 height 28
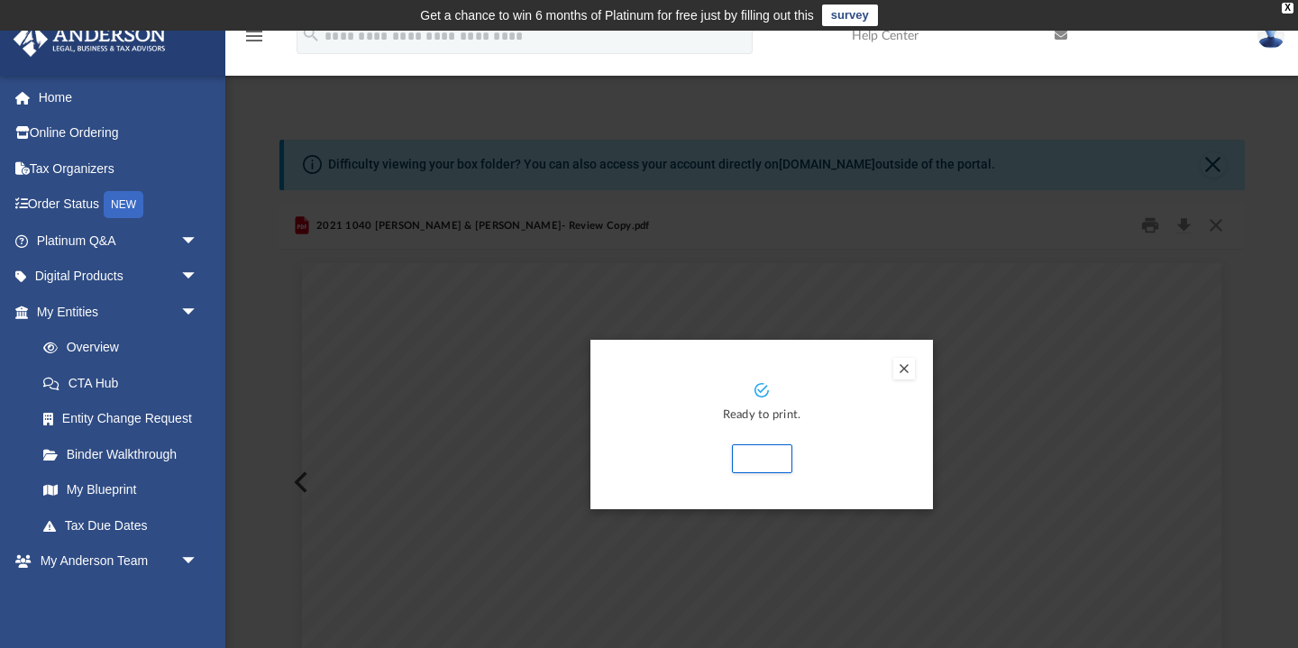
click at [904, 371] on button "Preview" at bounding box center [905, 369] width 22 height 22
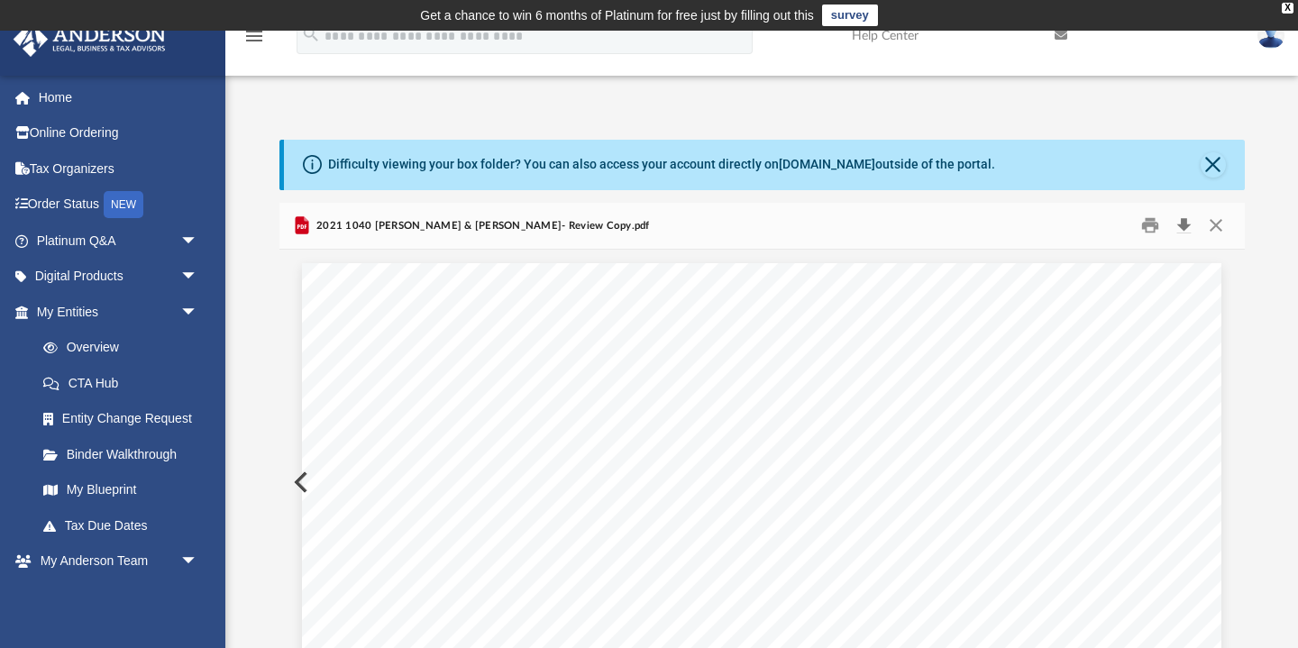
click at [1182, 224] on button "Download" at bounding box center [1185, 226] width 32 height 28
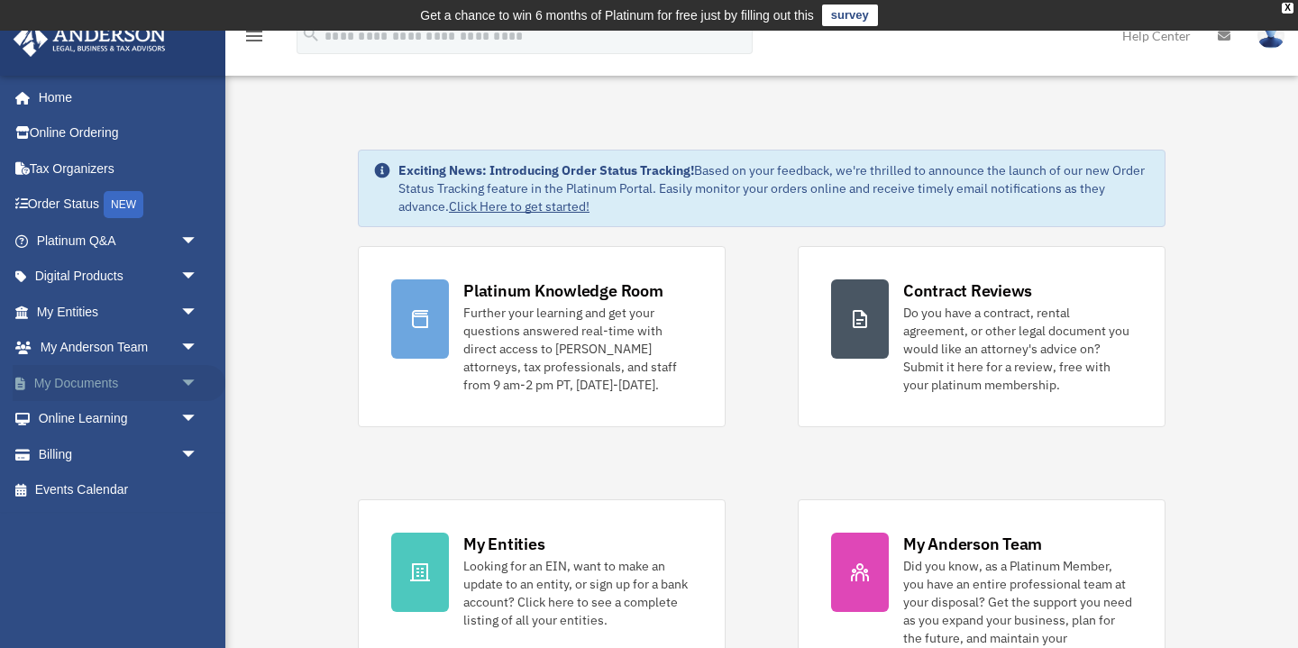
click at [85, 387] on link "My Documents arrow_drop_down" at bounding box center [119, 383] width 213 height 36
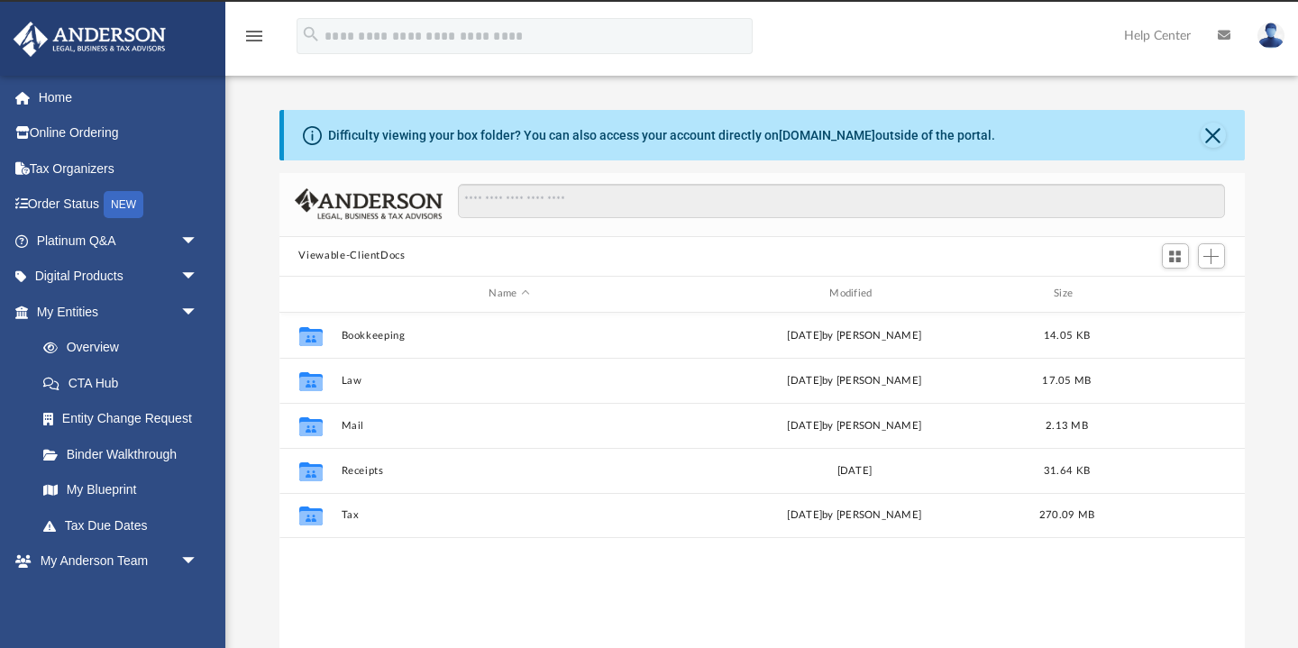
scroll to position [409, 966]
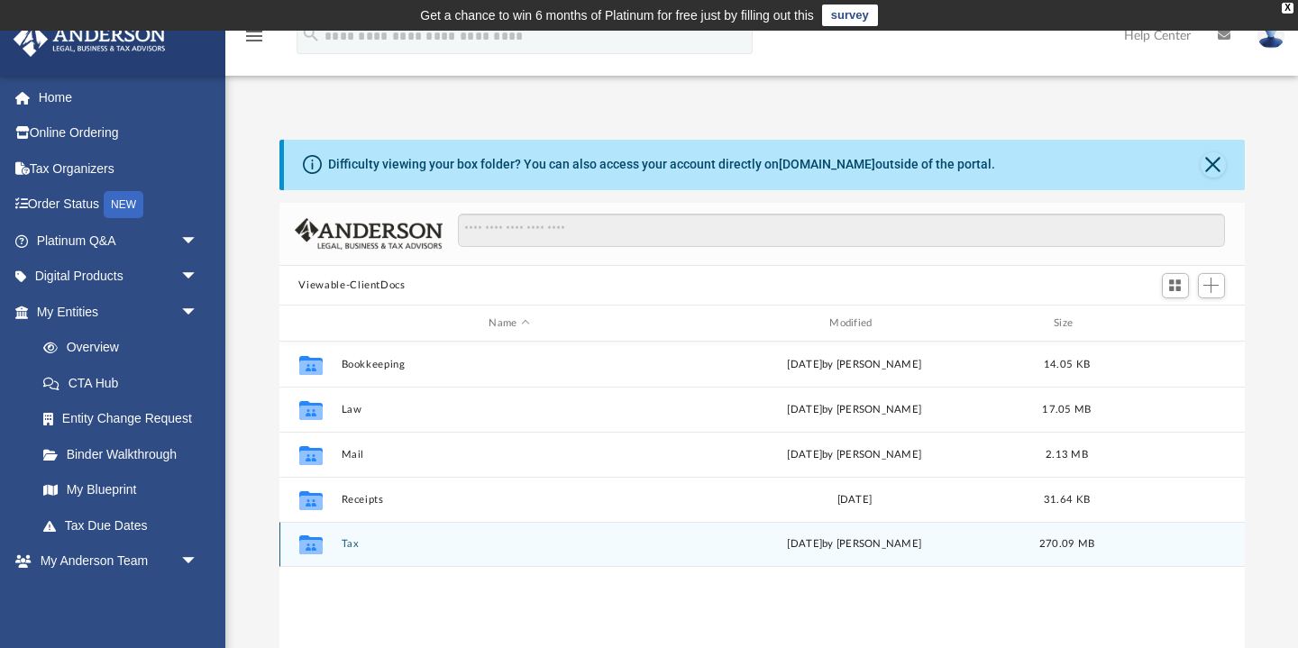
click at [353, 544] on button "Tax" at bounding box center [509, 545] width 337 height 12
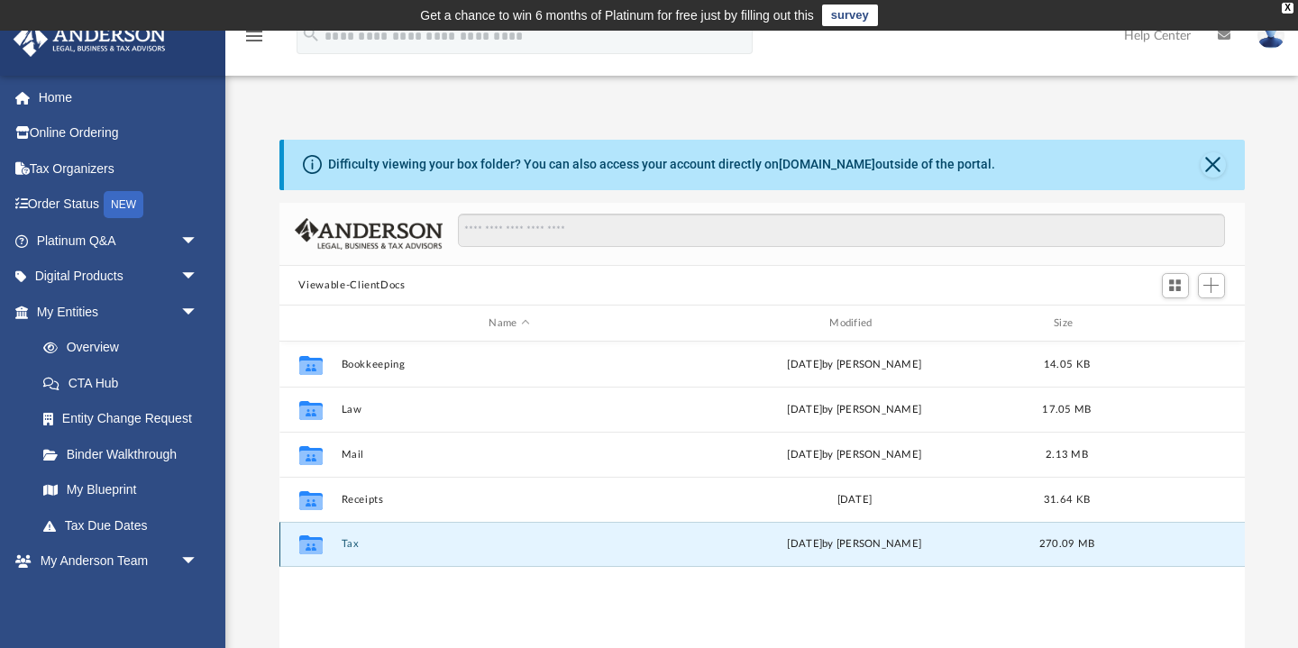
click at [353, 544] on button "Tax" at bounding box center [509, 545] width 337 height 12
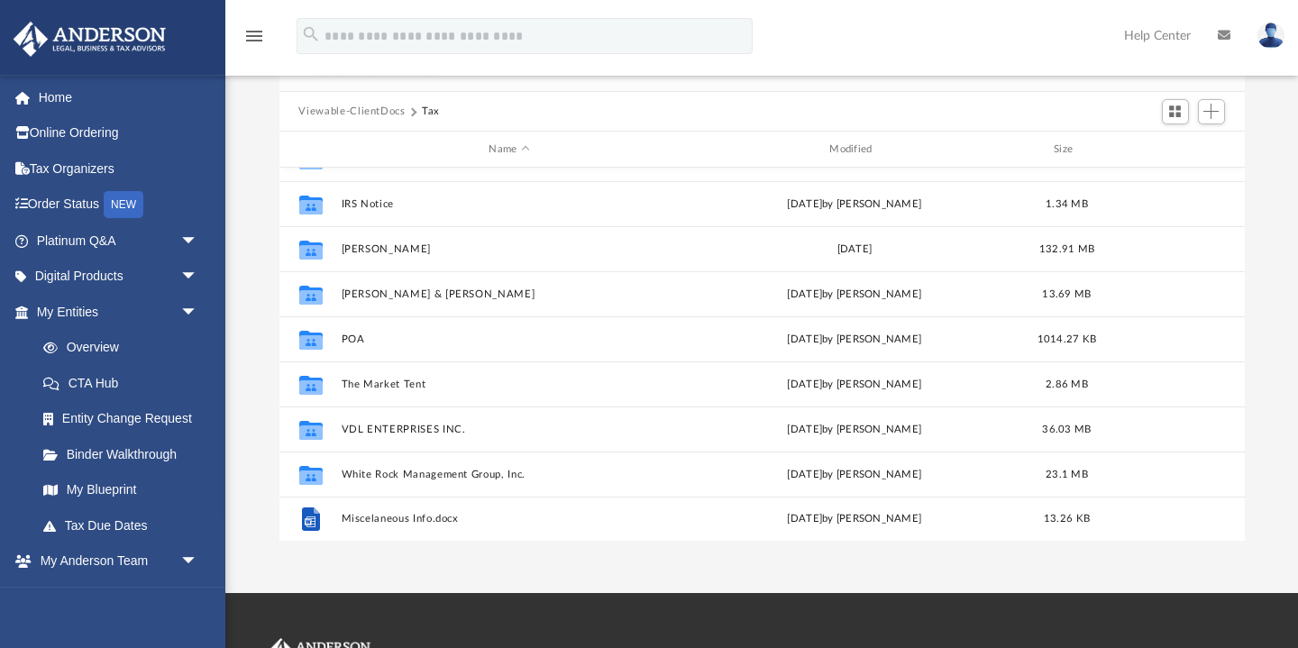
scroll to position [200, 0]
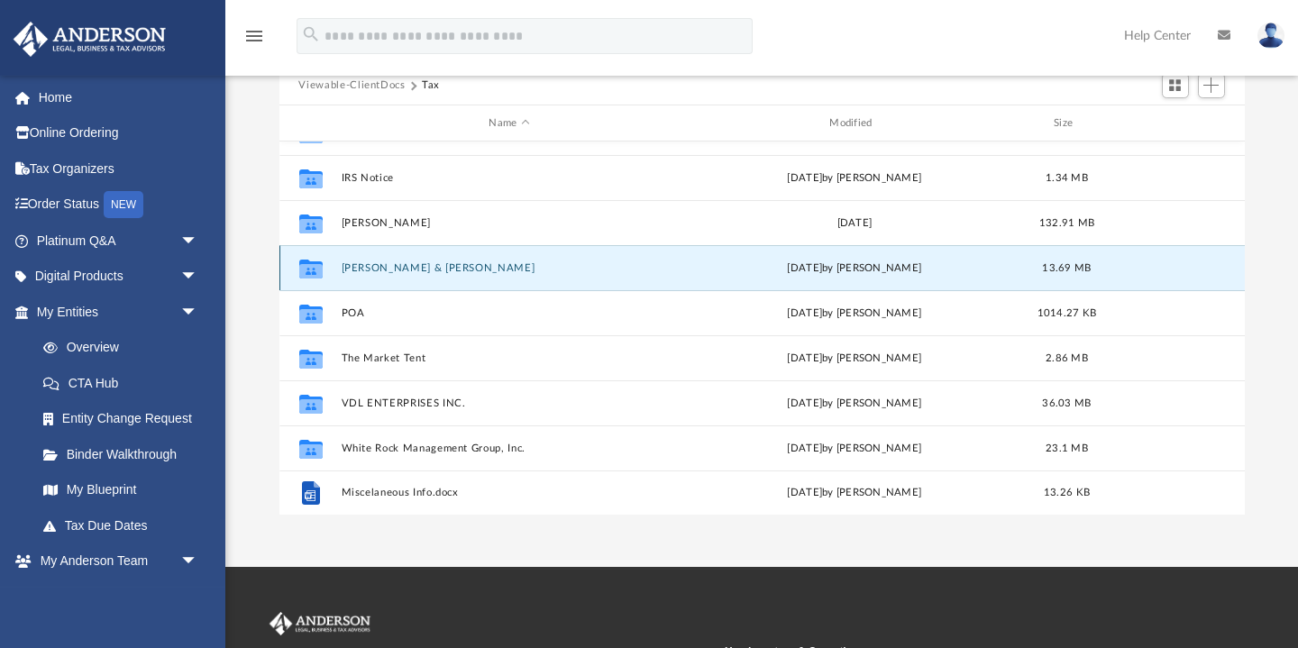
click at [416, 265] on button "[PERSON_NAME] & [PERSON_NAME]" at bounding box center [509, 268] width 337 height 12
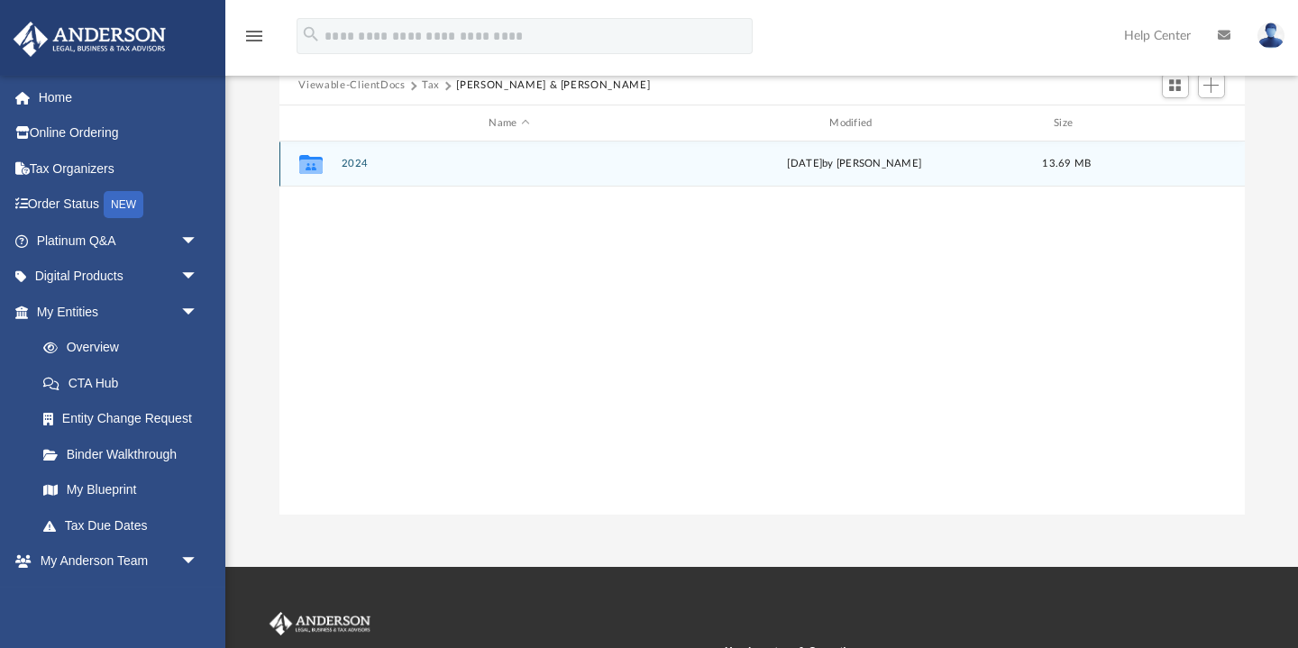
click at [360, 166] on button "2024" at bounding box center [509, 165] width 337 height 12
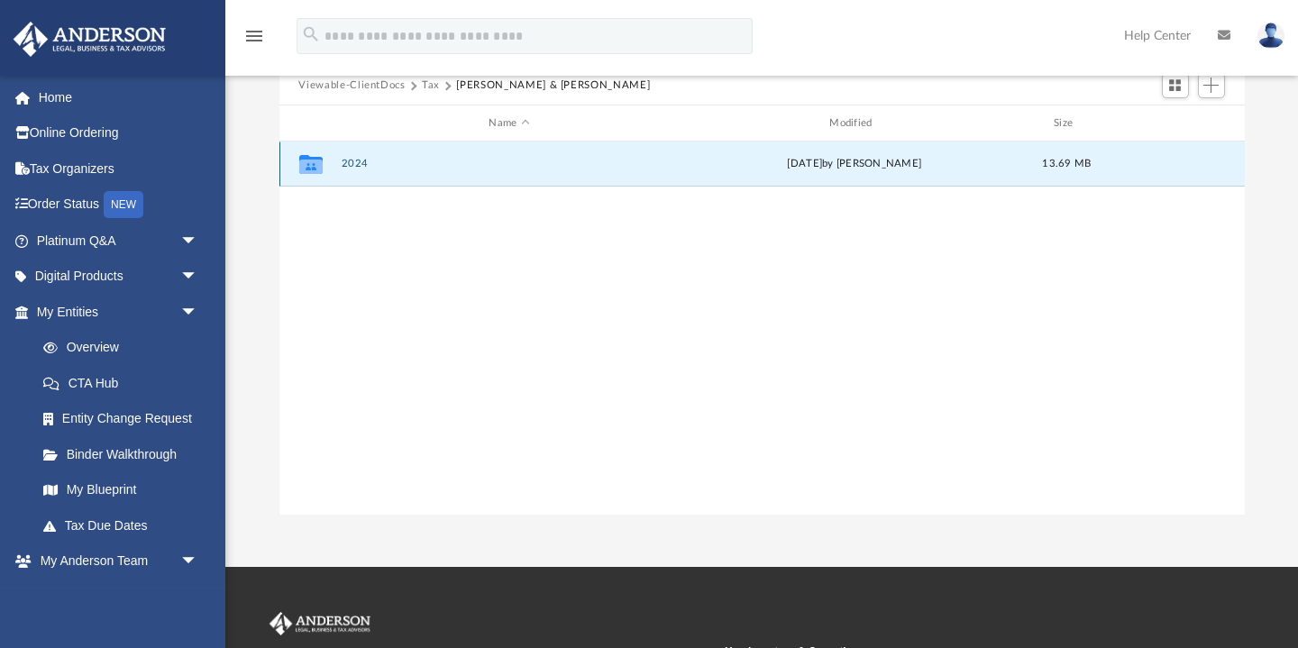
click at [360, 166] on button "2024" at bounding box center [509, 165] width 337 height 12
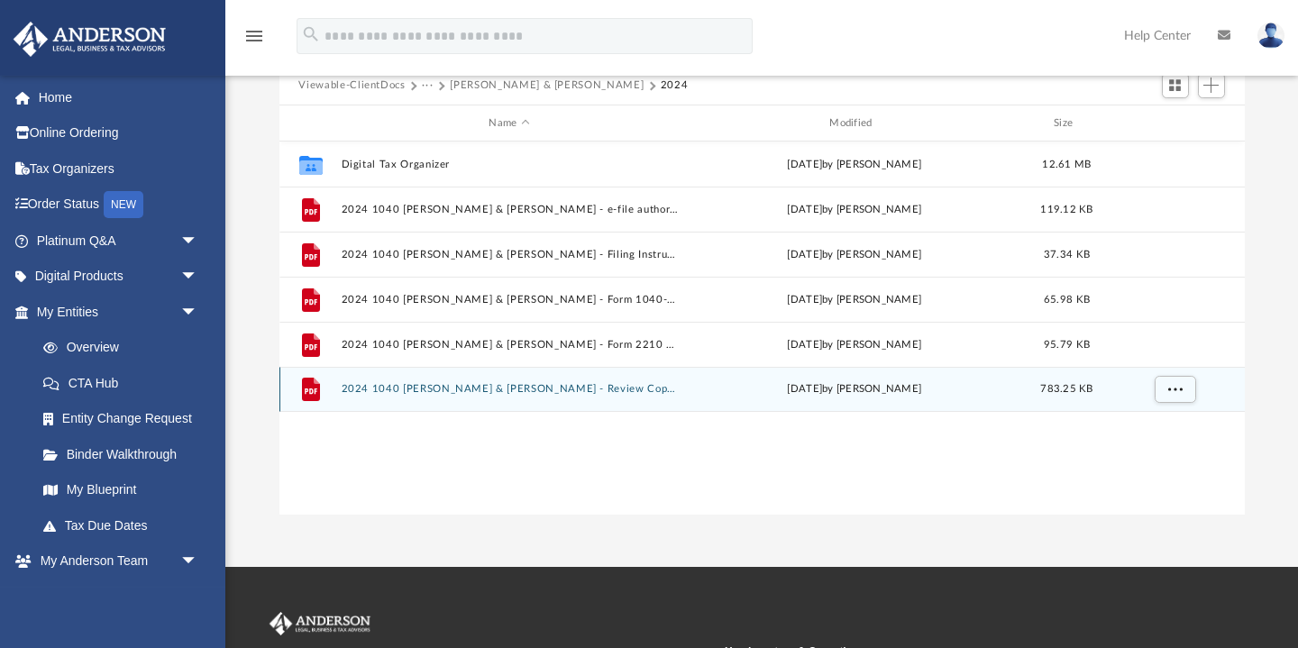
click at [519, 387] on button "2024 1040 Landis, Gregg & Lize-Mari - Review Copy.pdf" at bounding box center [509, 390] width 337 height 12
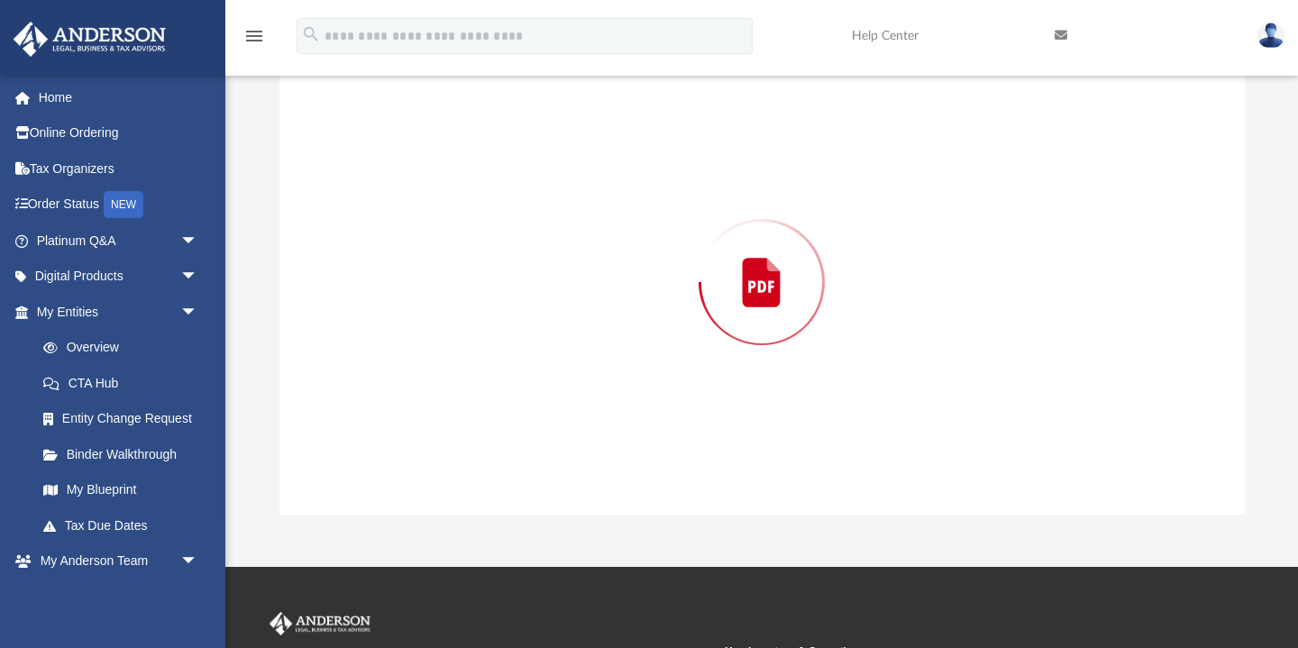
click at [519, 387] on div "Preview" at bounding box center [763, 282] width 966 height 465
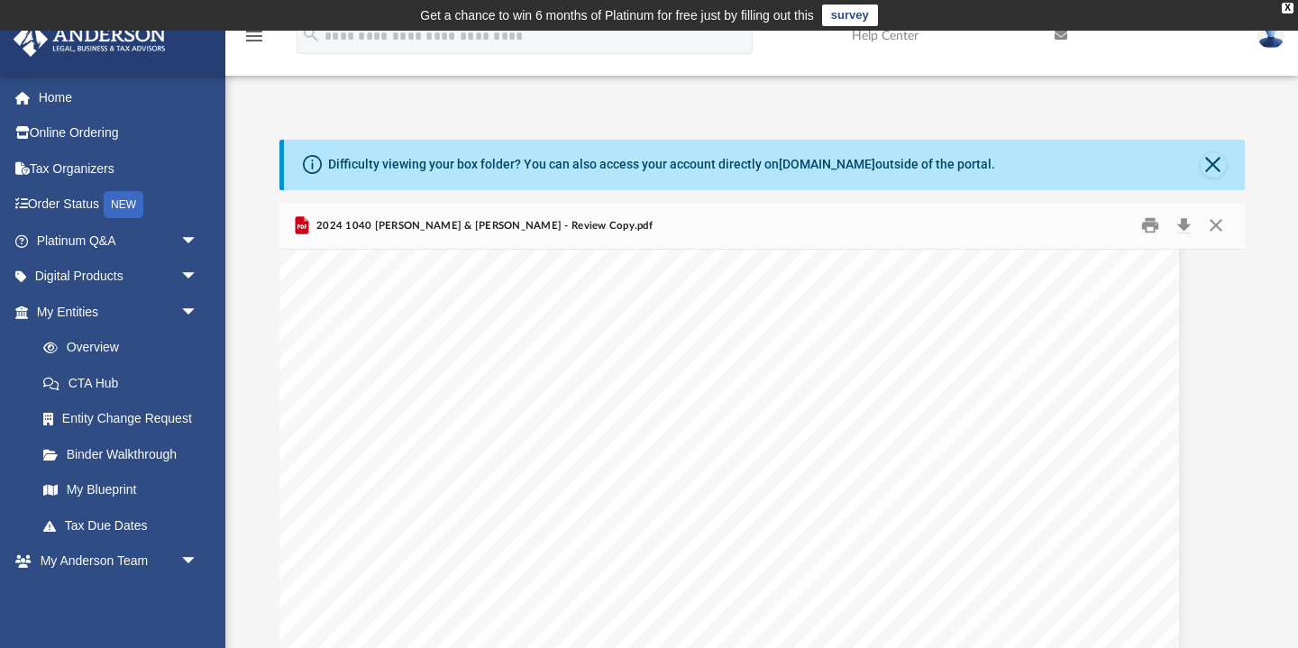
scroll to position [5985, 42]
click at [1189, 225] on button "Download" at bounding box center [1185, 226] width 32 height 28
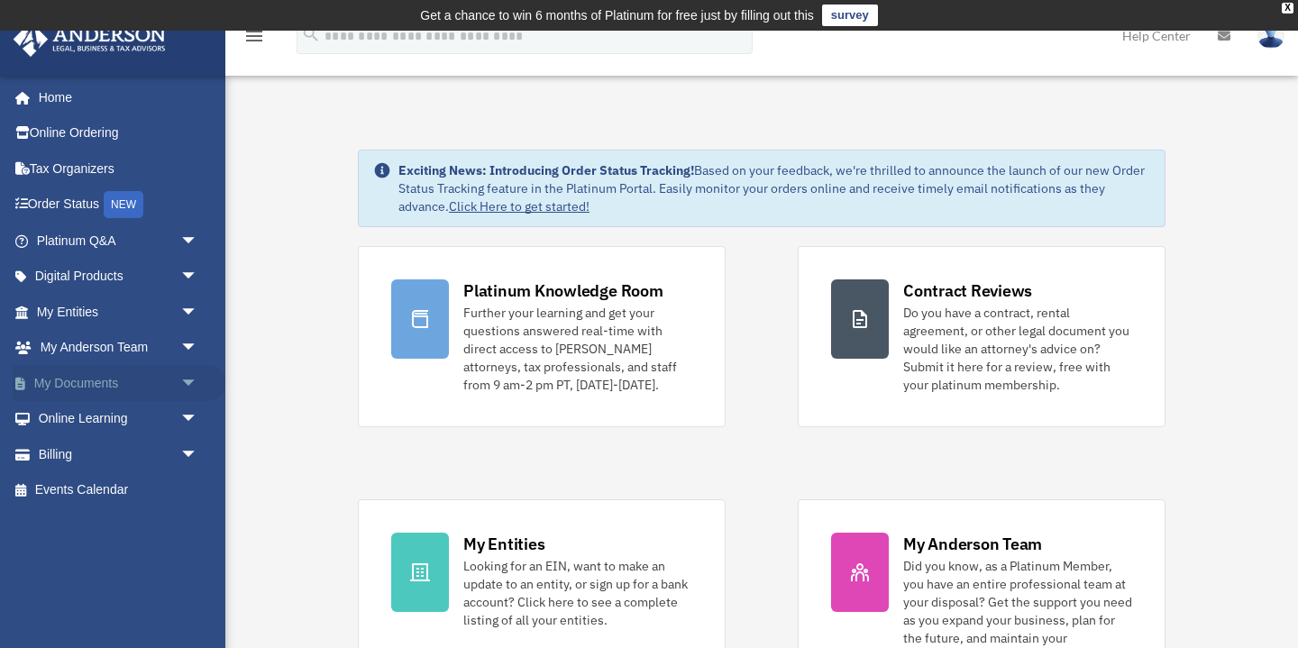
click at [105, 386] on link "My Documents arrow_drop_down" at bounding box center [119, 383] width 213 height 36
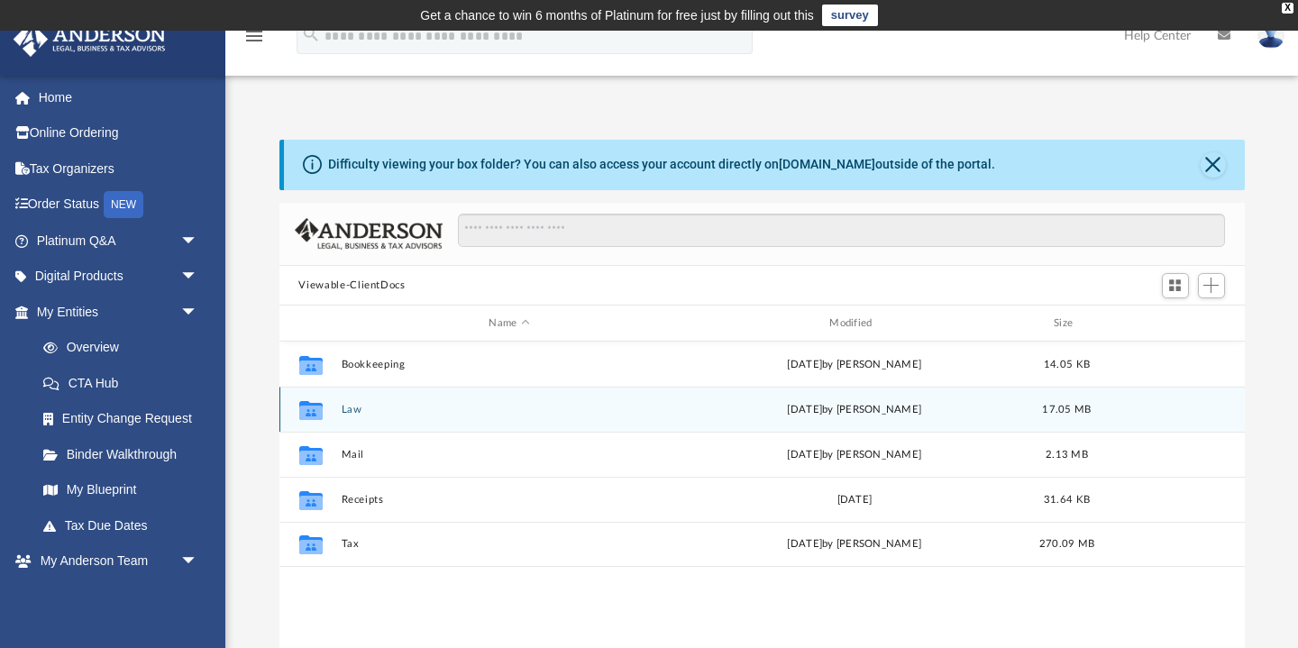
scroll to position [409, 966]
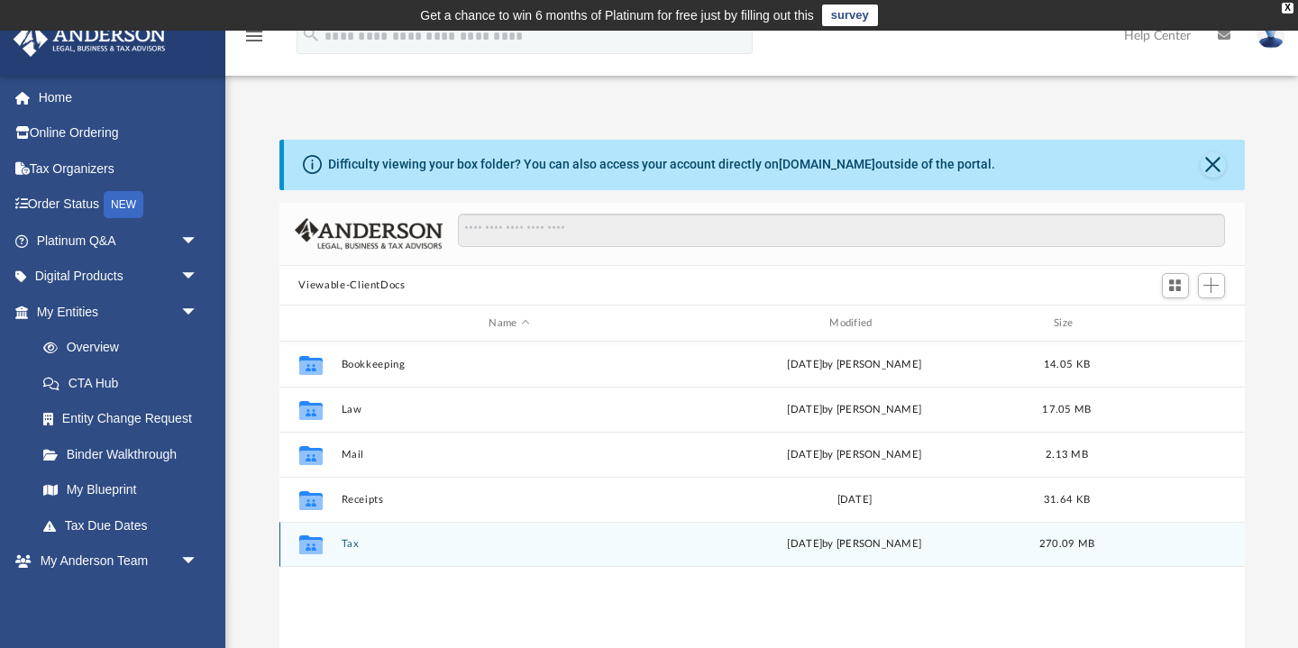
click at [353, 543] on button "Tax" at bounding box center [509, 545] width 337 height 12
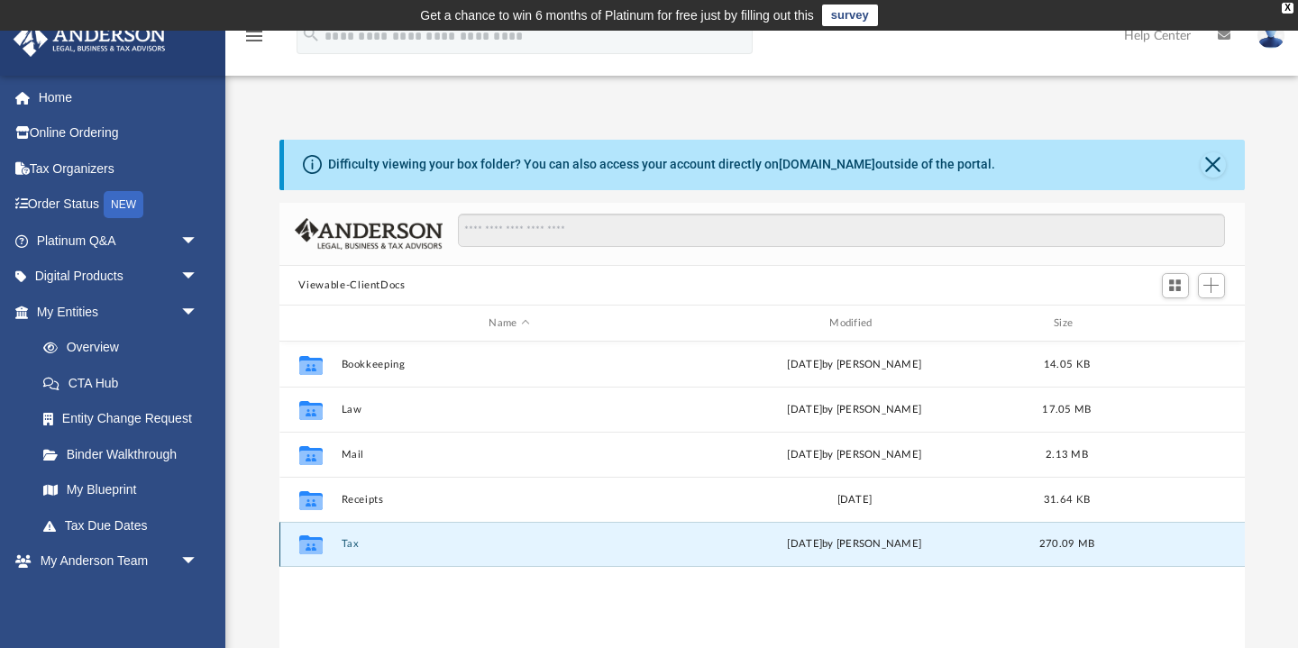
click at [353, 543] on button "Tax" at bounding box center [509, 545] width 337 height 12
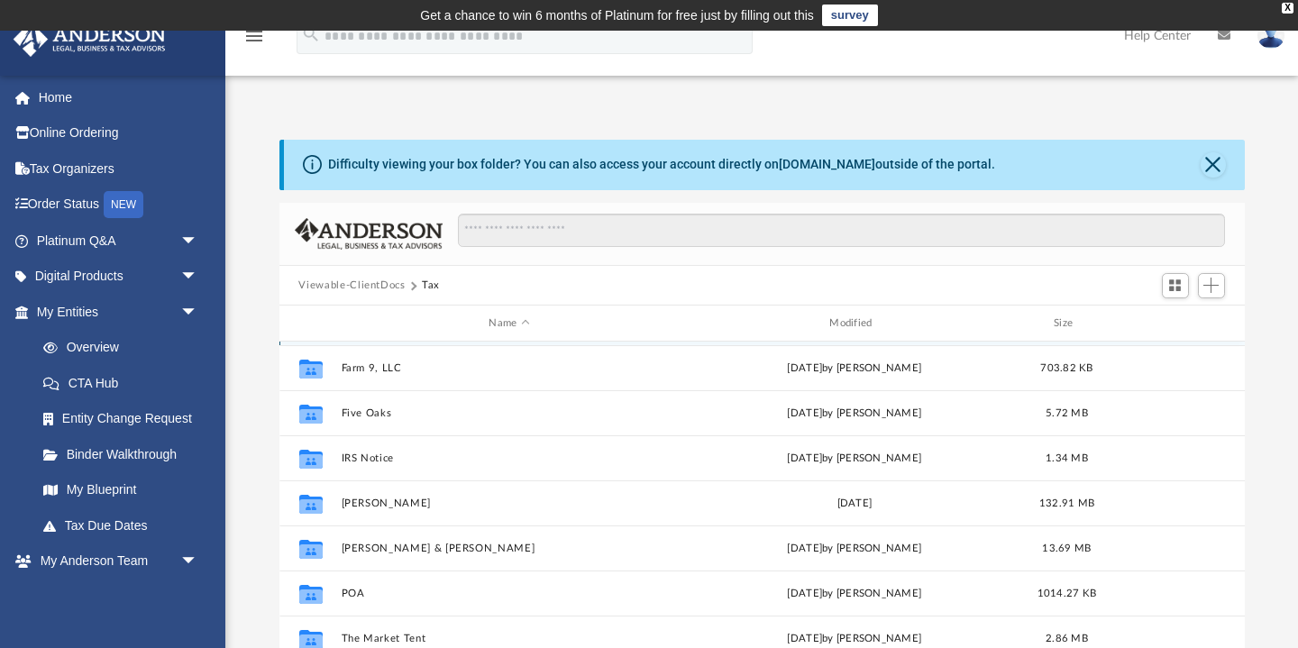
scroll to position [143, 0]
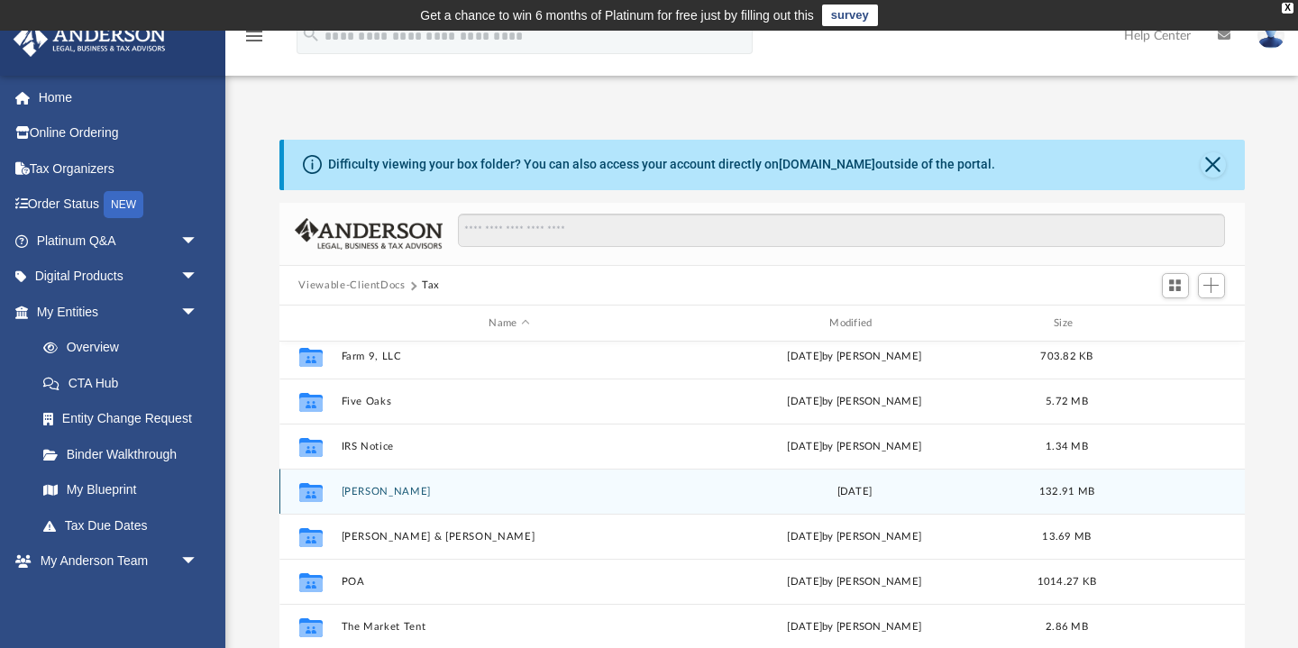
click at [393, 489] on button "[PERSON_NAME]" at bounding box center [509, 492] width 337 height 12
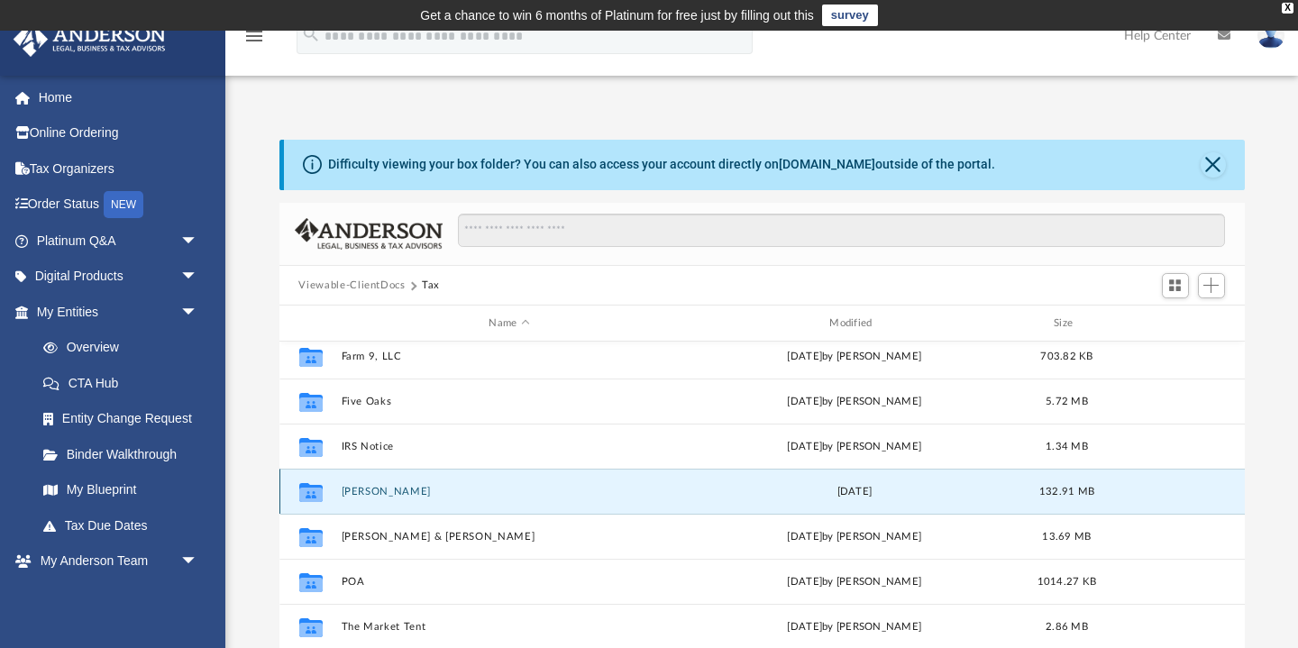
click at [393, 489] on button "[PERSON_NAME]" at bounding box center [509, 492] width 337 height 12
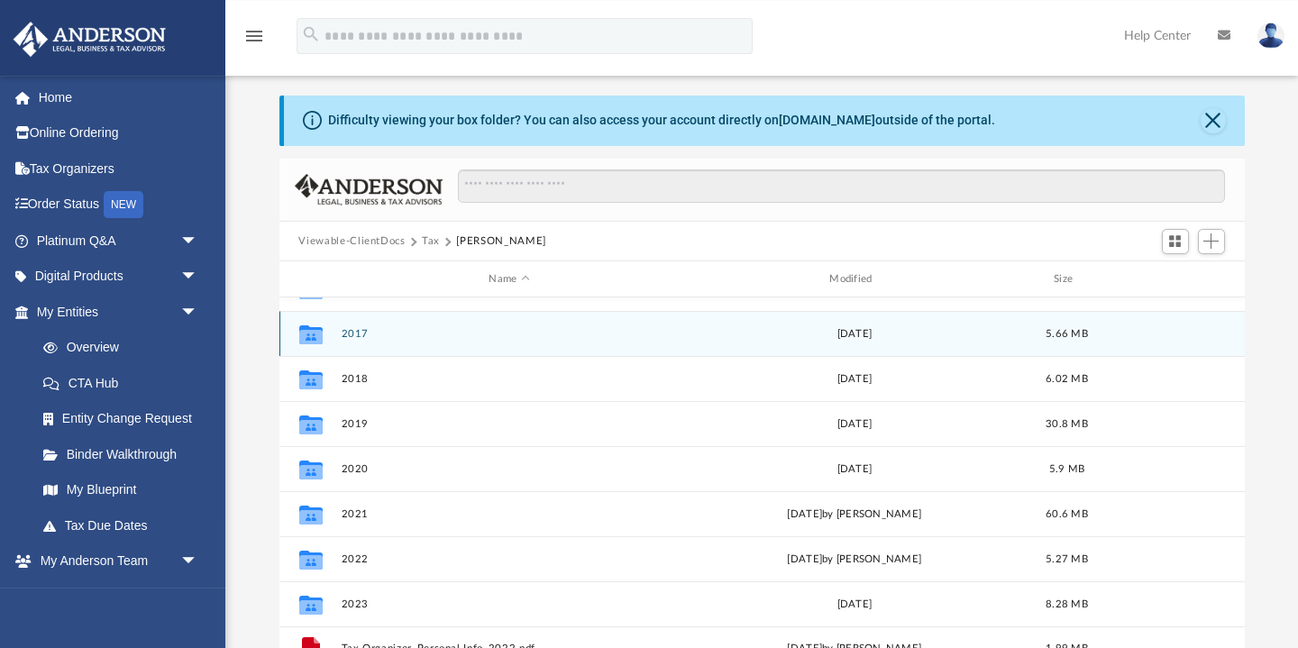
scroll to position [50, 0]
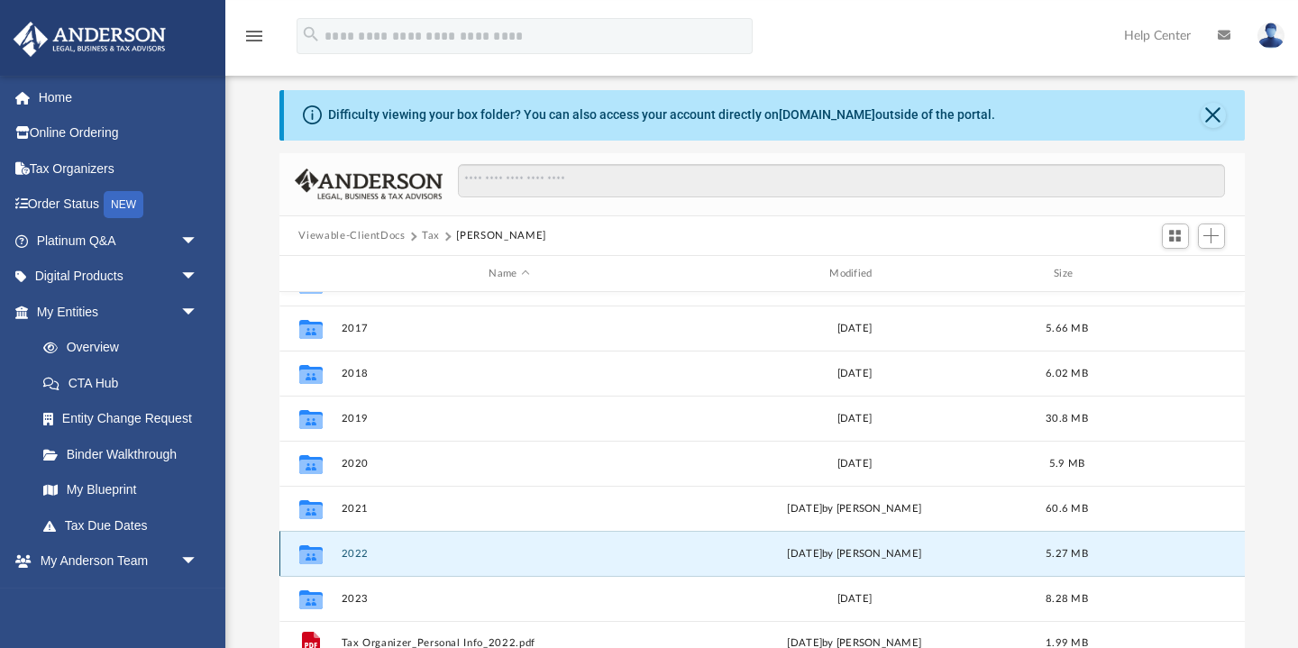
click at [364, 555] on button "2022" at bounding box center [509, 554] width 337 height 12
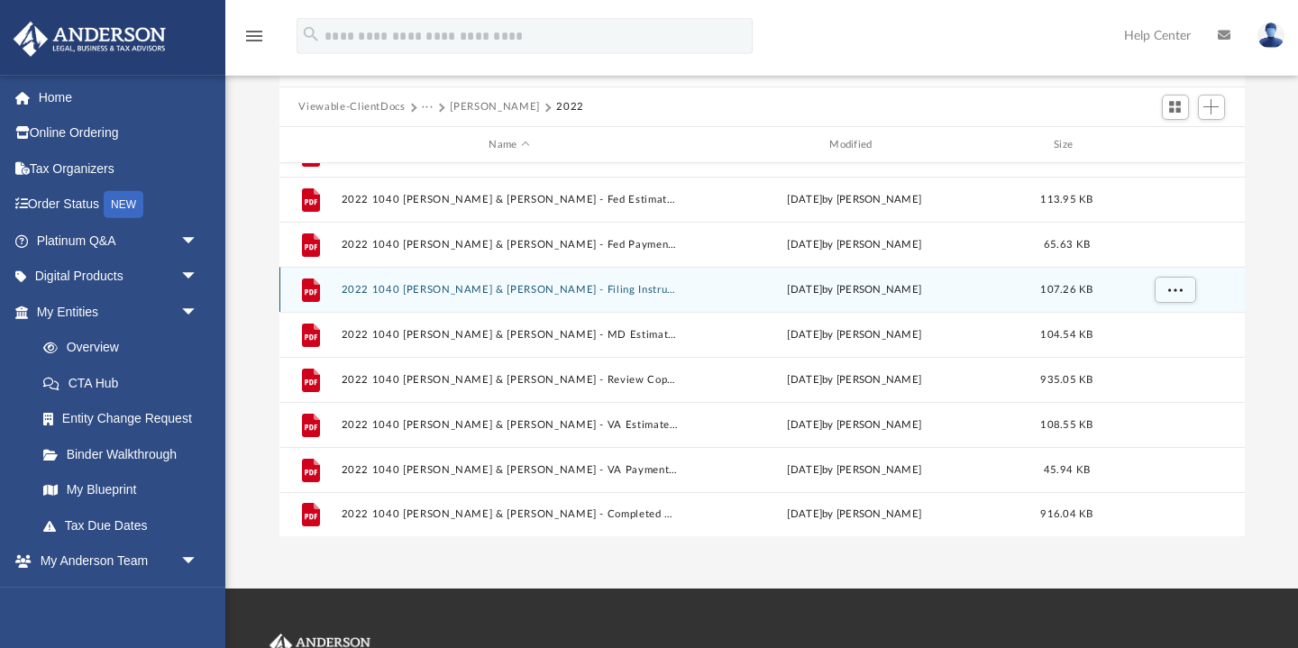
scroll to position [190, 0]
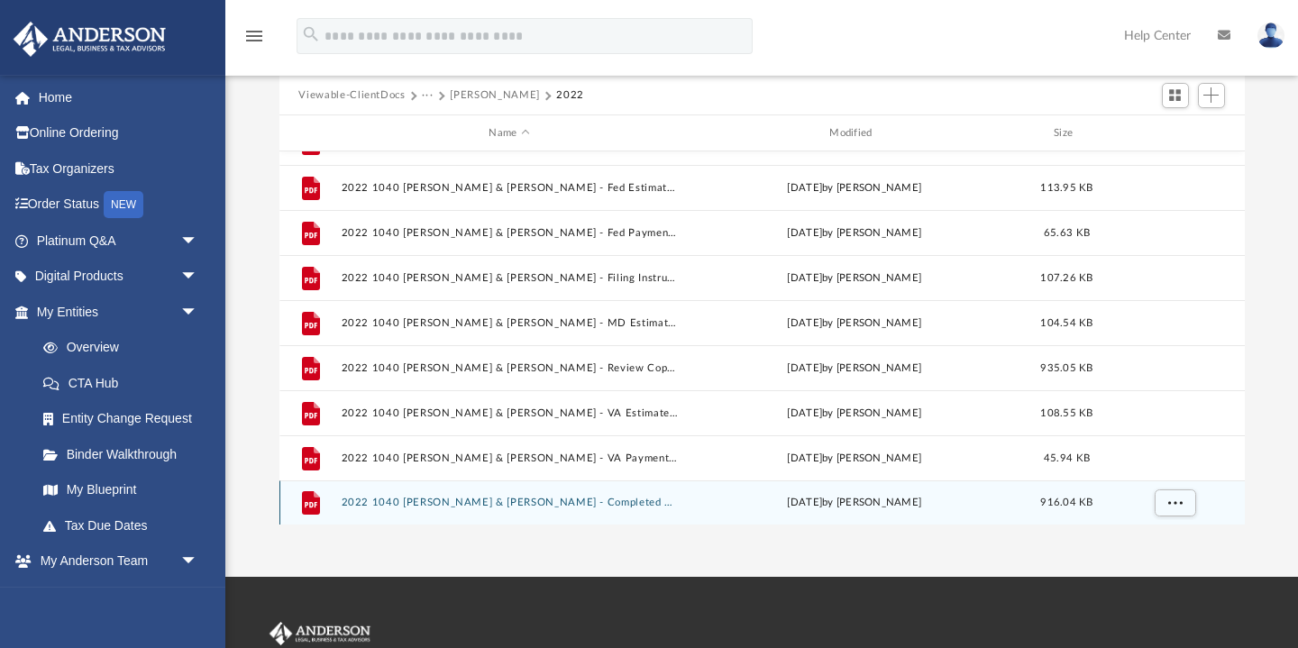
click at [601, 501] on button "2022 1040 [PERSON_NAME] & [PERSON_NAME] - Completed Copy.pdf" at bounding box center [509, 504] width 337 height 12
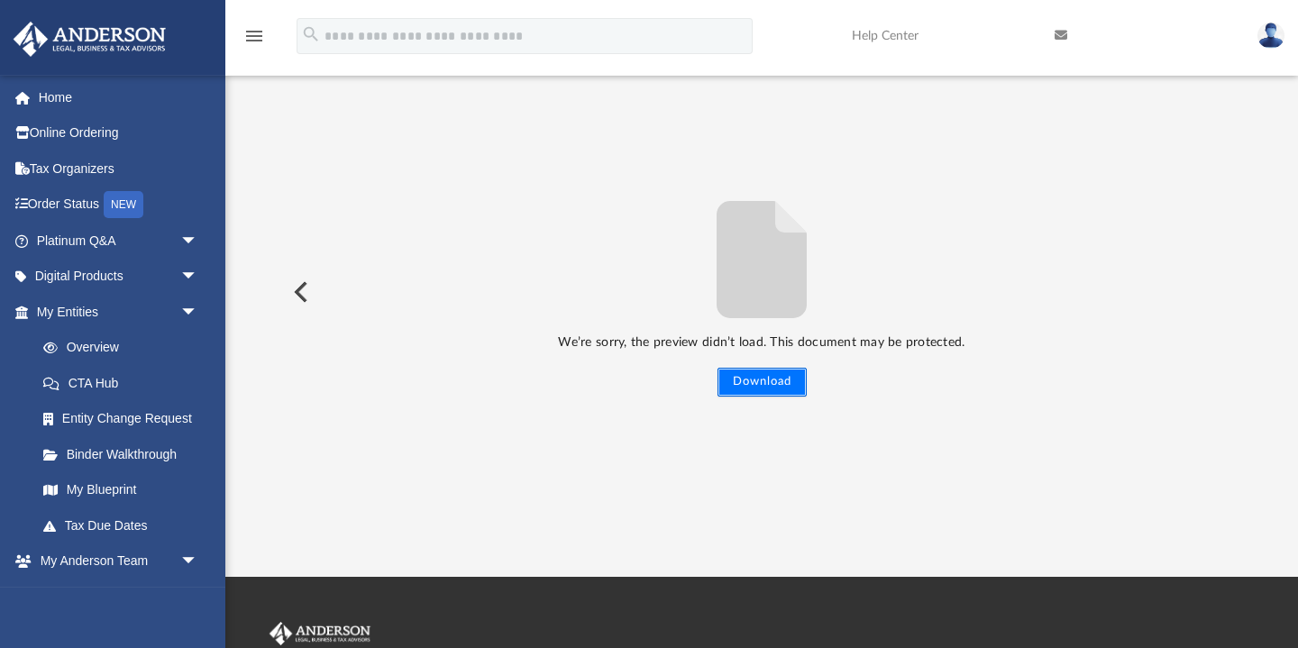
click at [773, 376] on button "Download" at bounding box center [762, 382] width 89 height 29
